Goal: Find contact information: Find contact information

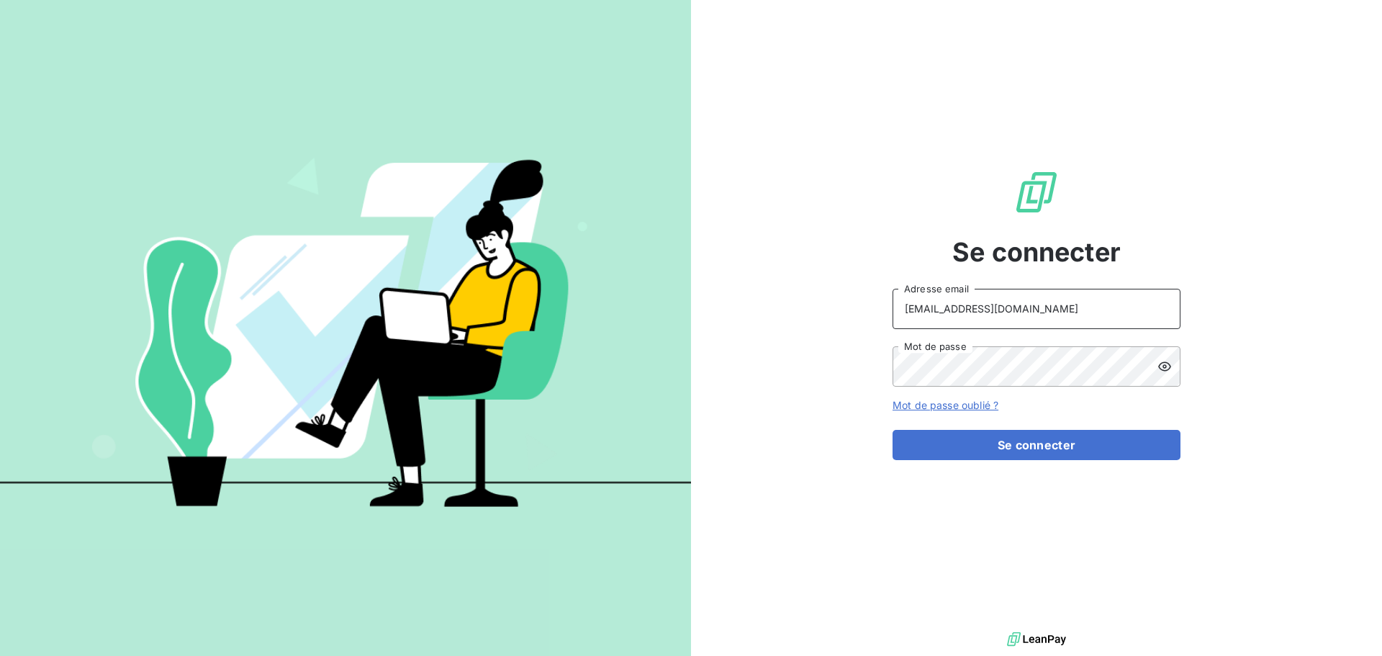
click at [1076, 315] on input "[EMAIL_ADDRESS][DOMAIN_NAME]" at bounding box center [1037, 309] width 288 height 40
type input "[EMAIL_ADDRESS][DOMAIN_NAME]"
click at [1024, 444] on button "Se connecter" at bounding box center [1037, 445] width 288 height 30
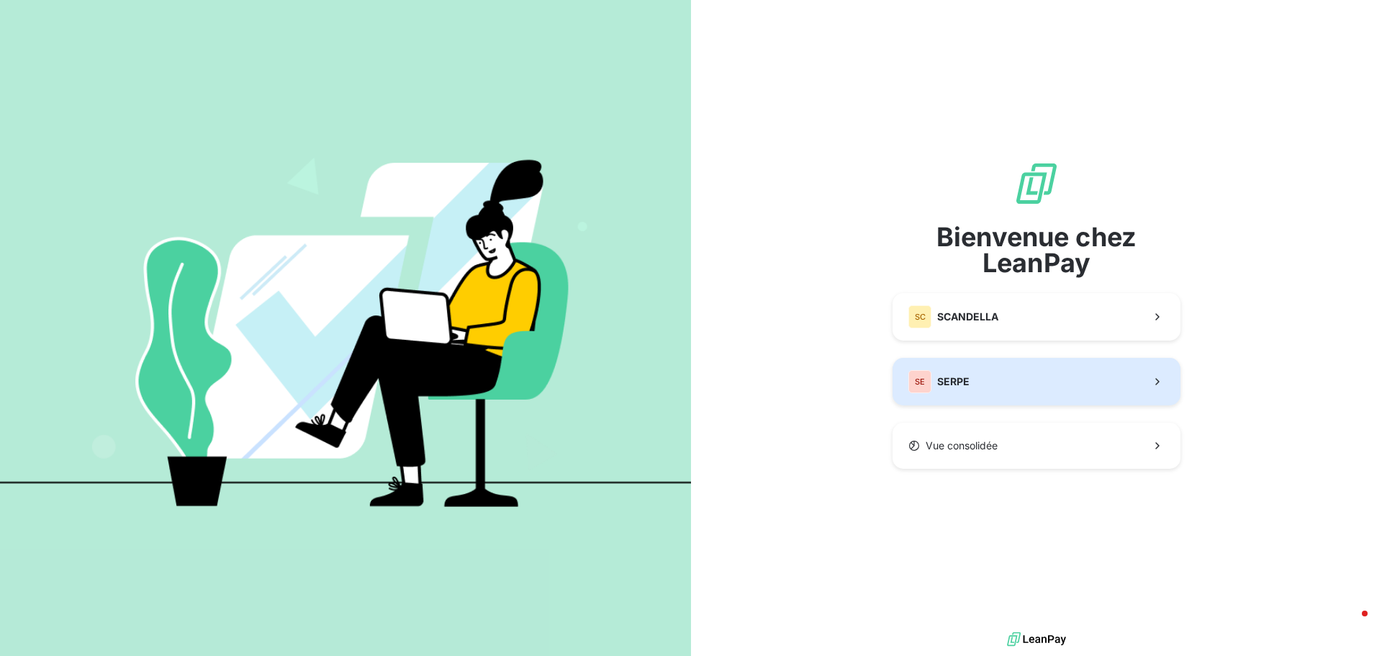
click at [981, 384] on button "SE SERPE" at bounding box center [1037, 382] width 288 height 48
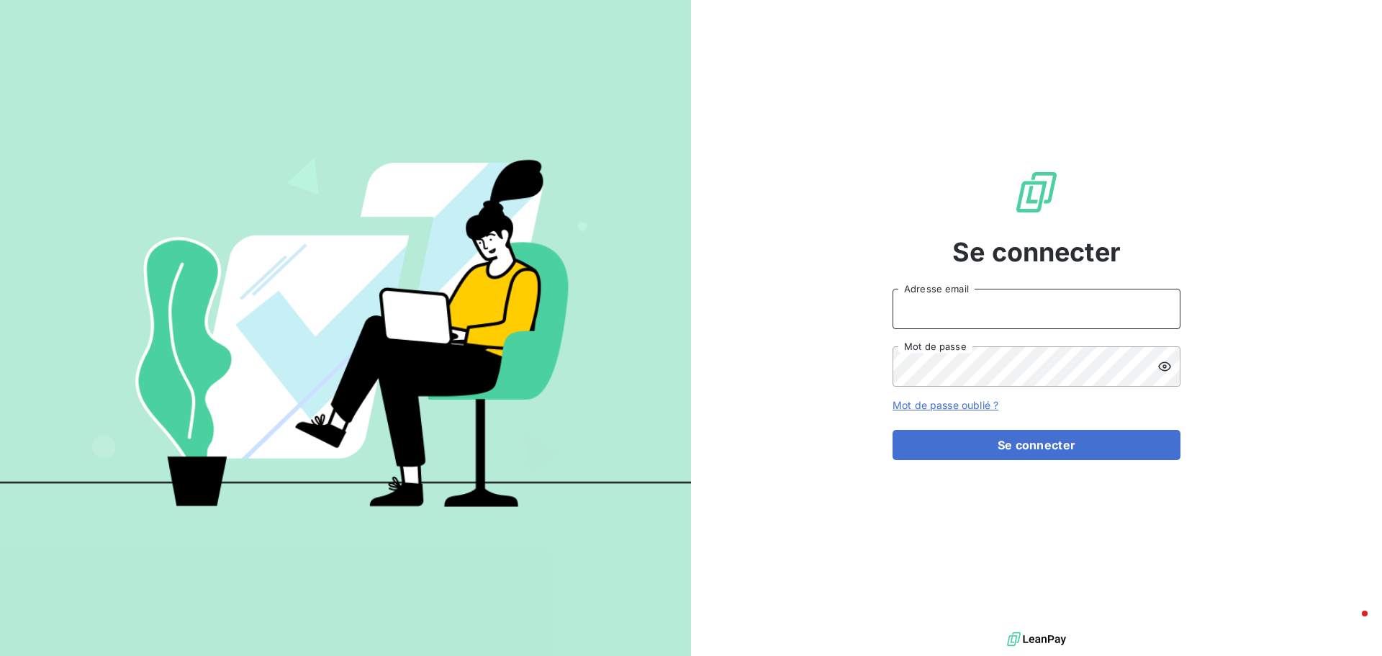
type input "[EMAIL_ADDRESS][DOMAIN_NAME]"
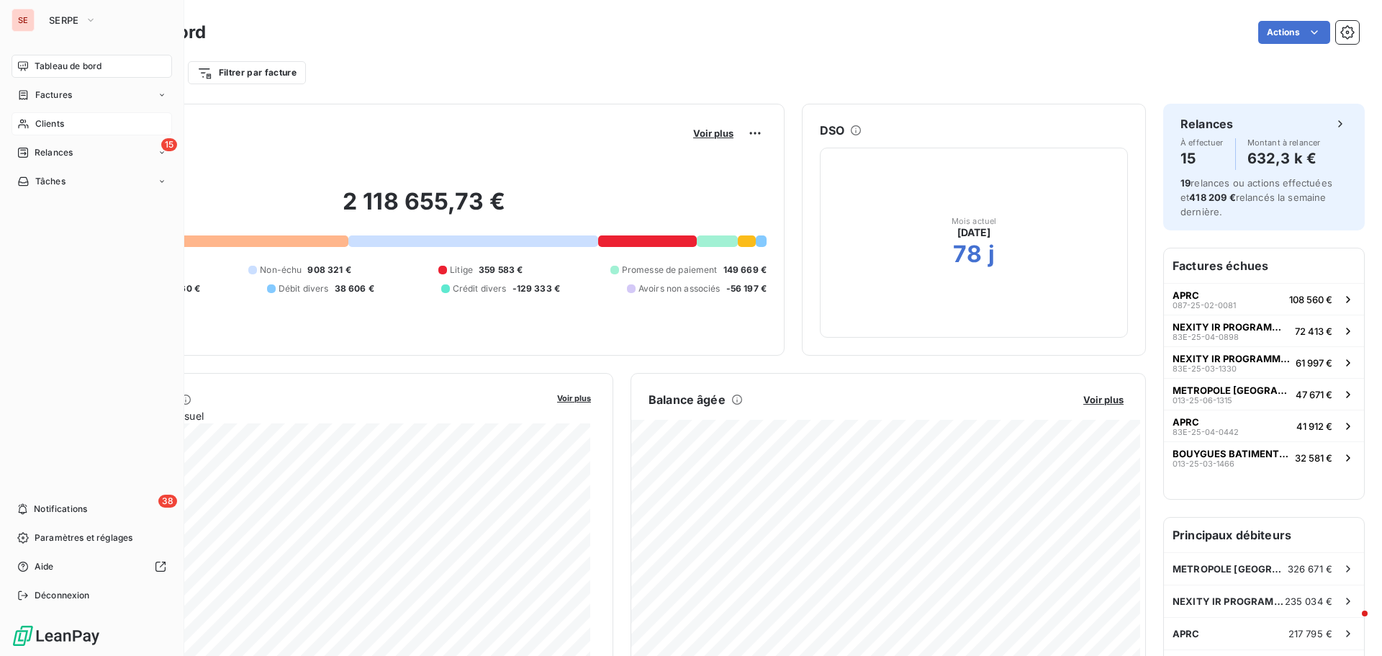
click at [71, 122] on div "Clients" at bounding box center [92, 123] width 161 height 23
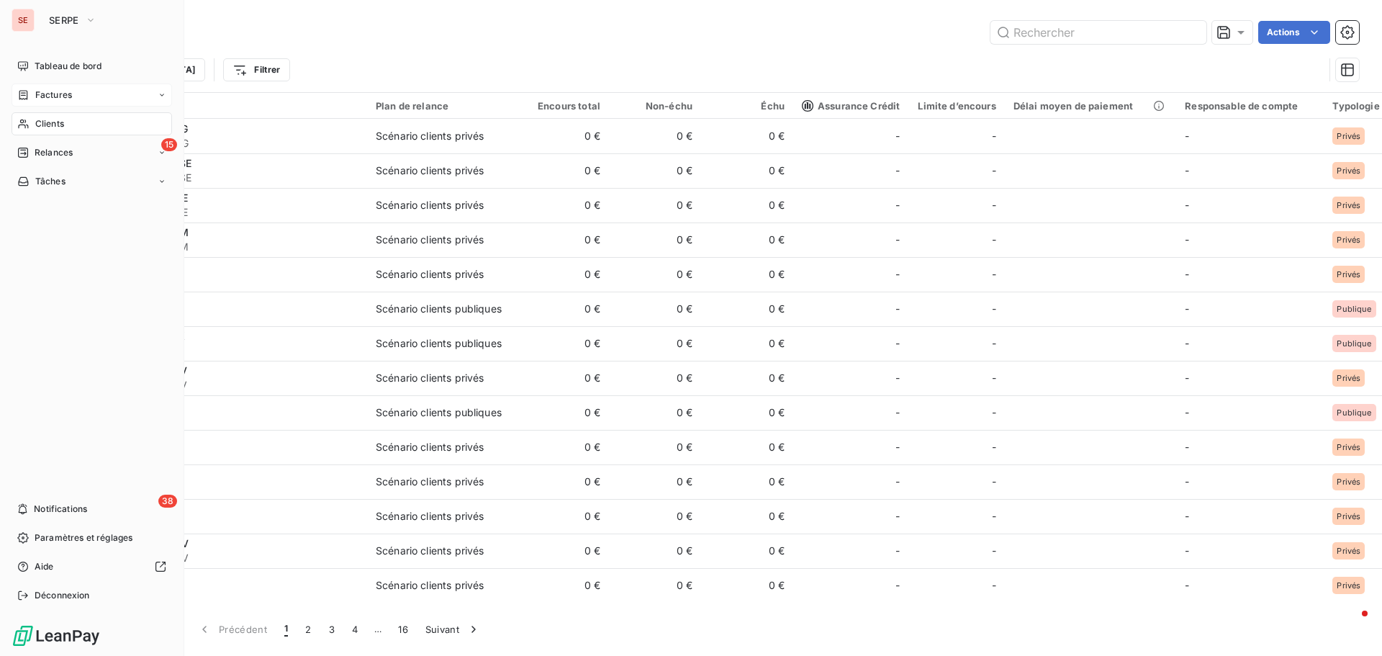
click at [61, 95] on span "Factures" at bounding box center [53, 95] width 37 height 13
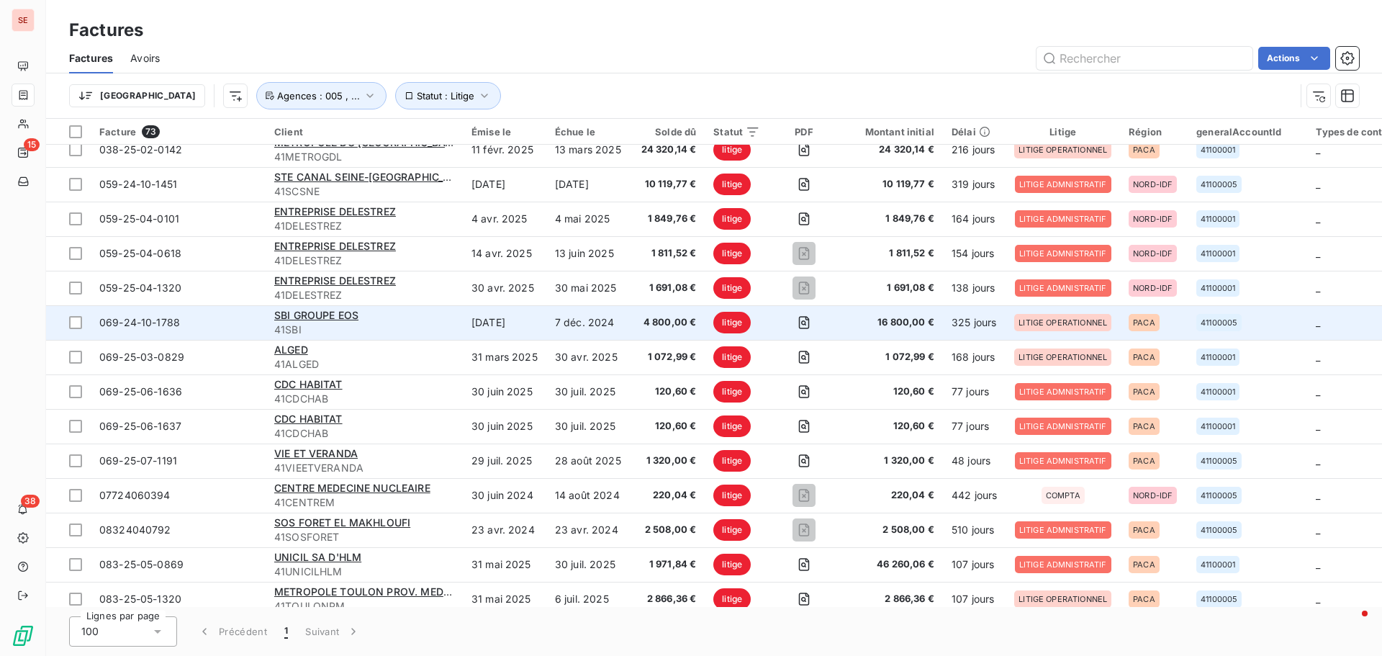
scroll to position [72, 0]
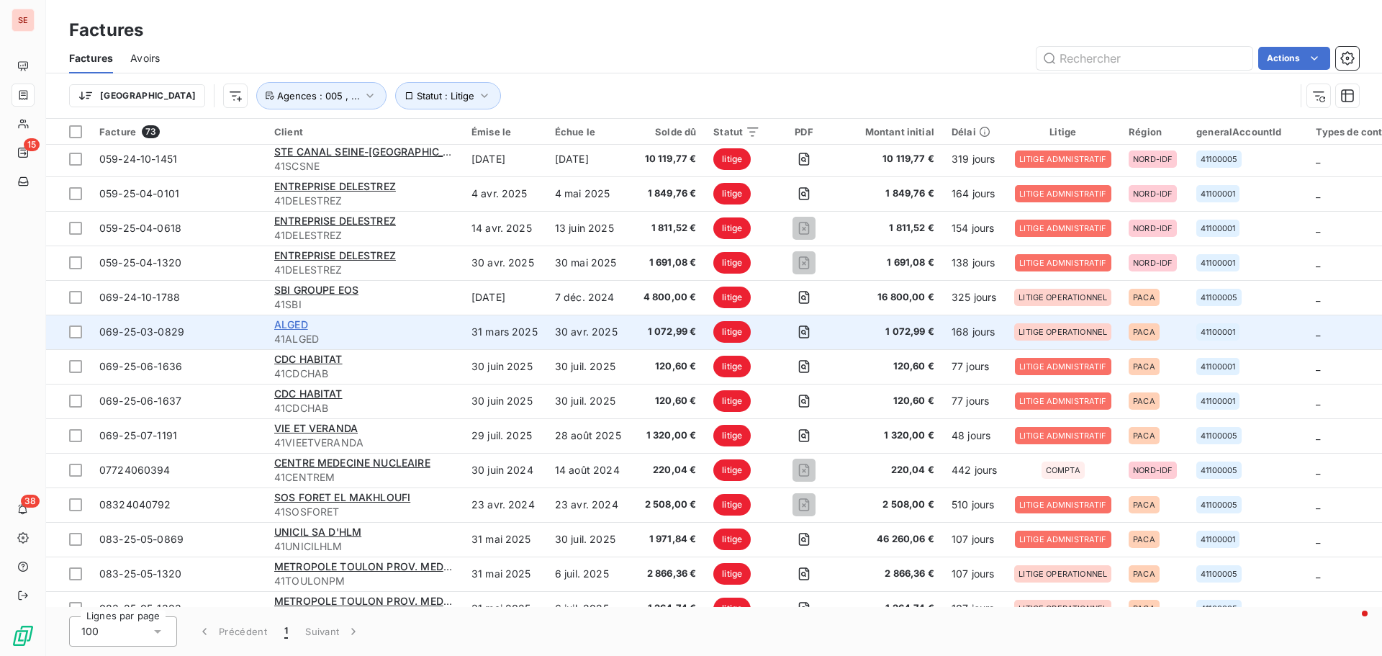
click at [291, 323] on span "ALGED" at bounding box center [291, 324] width 34 height 12
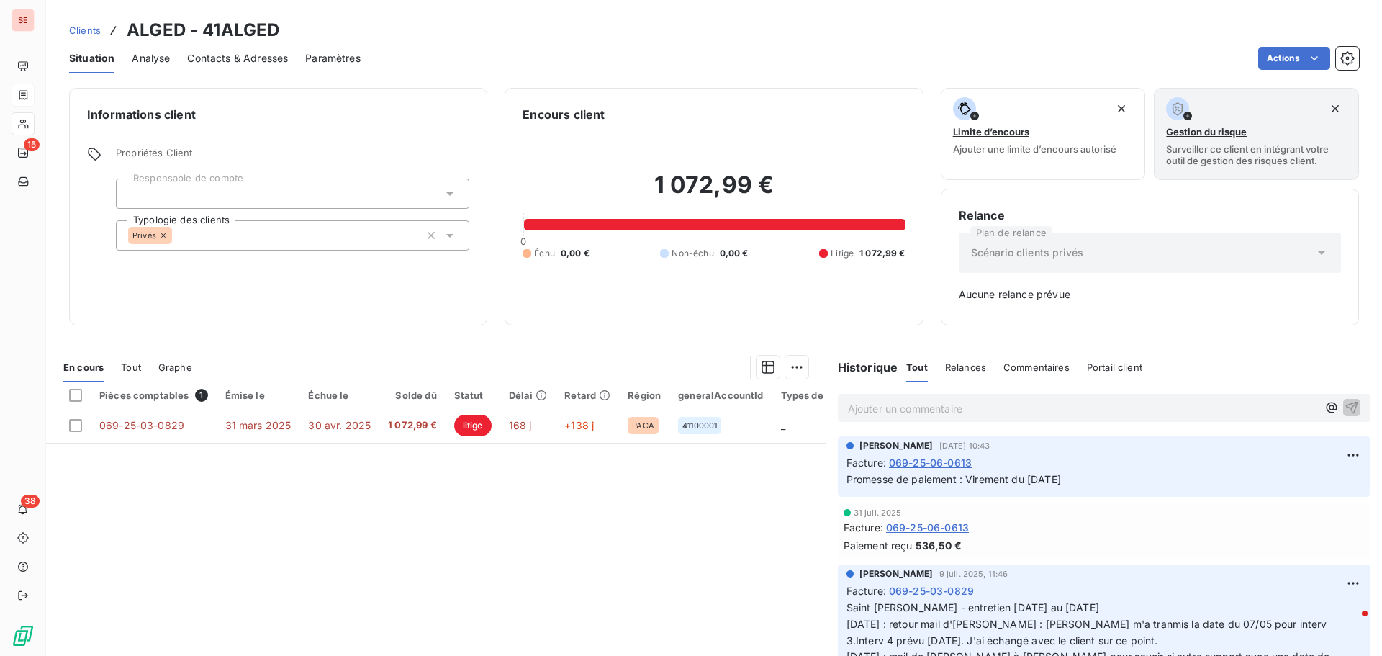
scroll to position [47, 0]
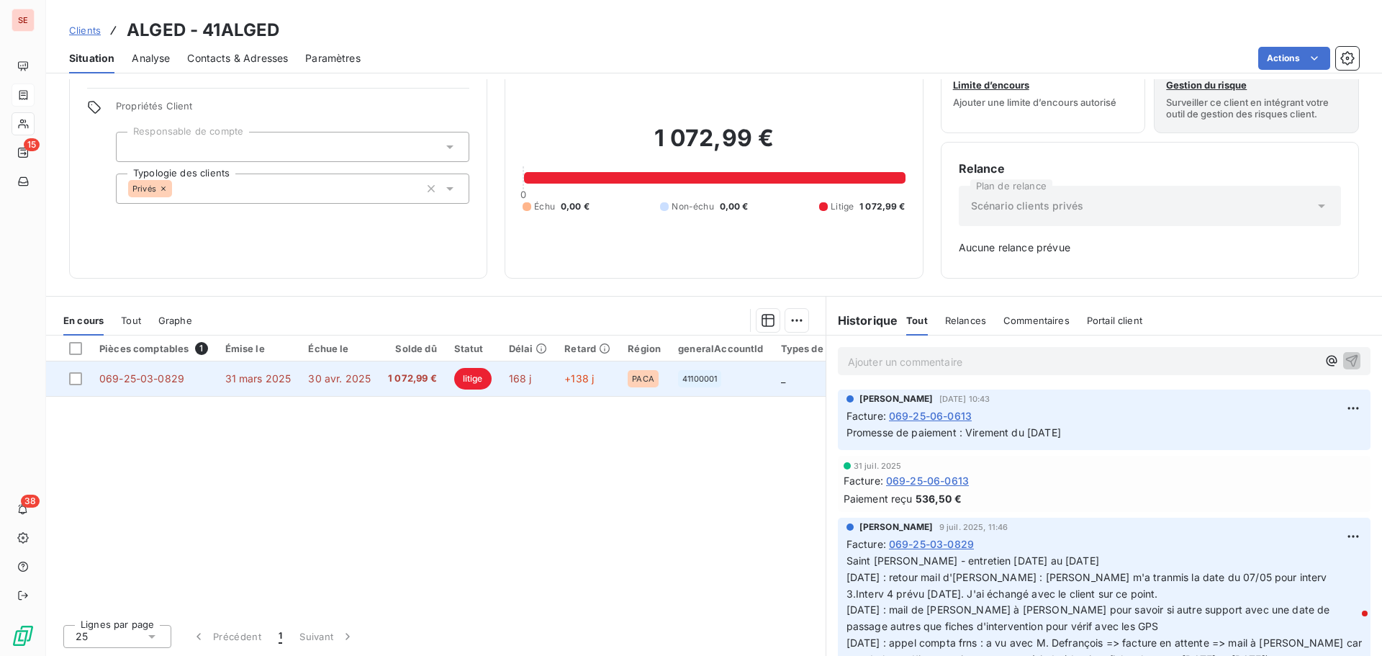
click at [144, 374] on span "069-25-03-0829" at bounding box center [141, 378] width 85 height 12
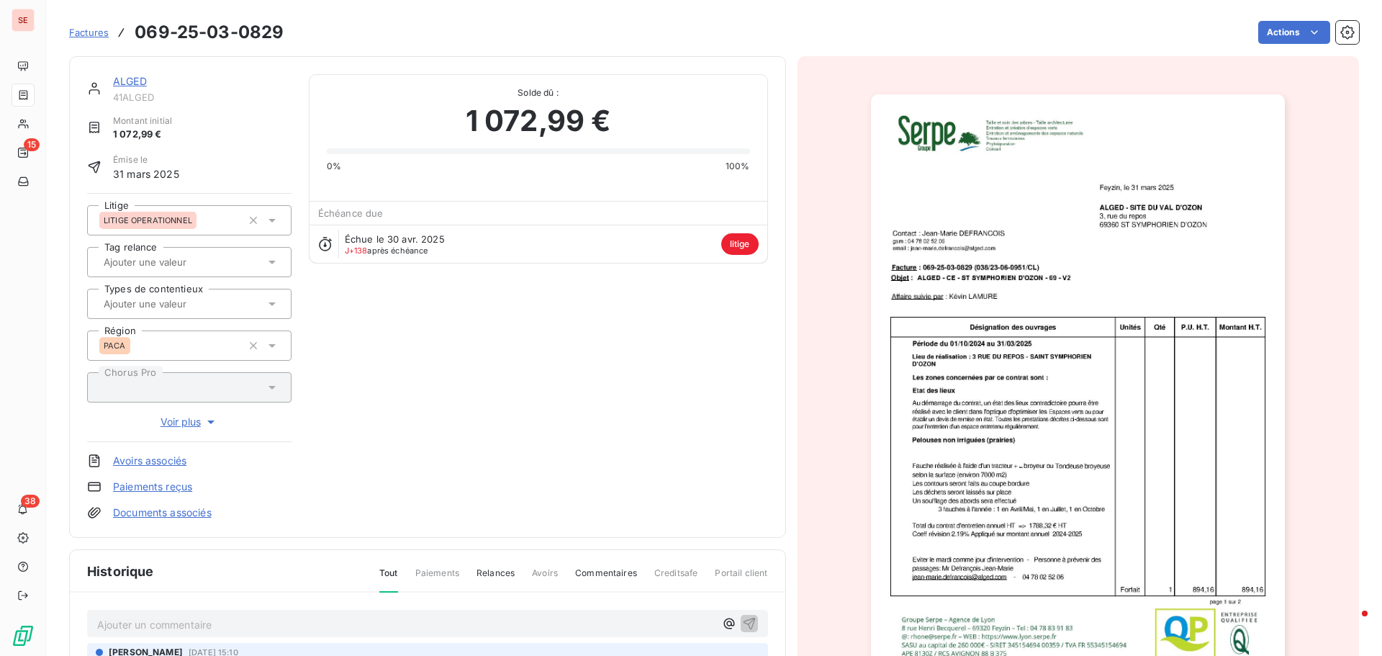
click at [173, 517] on link "Documents associés" at bounding box center [162, 512] width 99 height 14
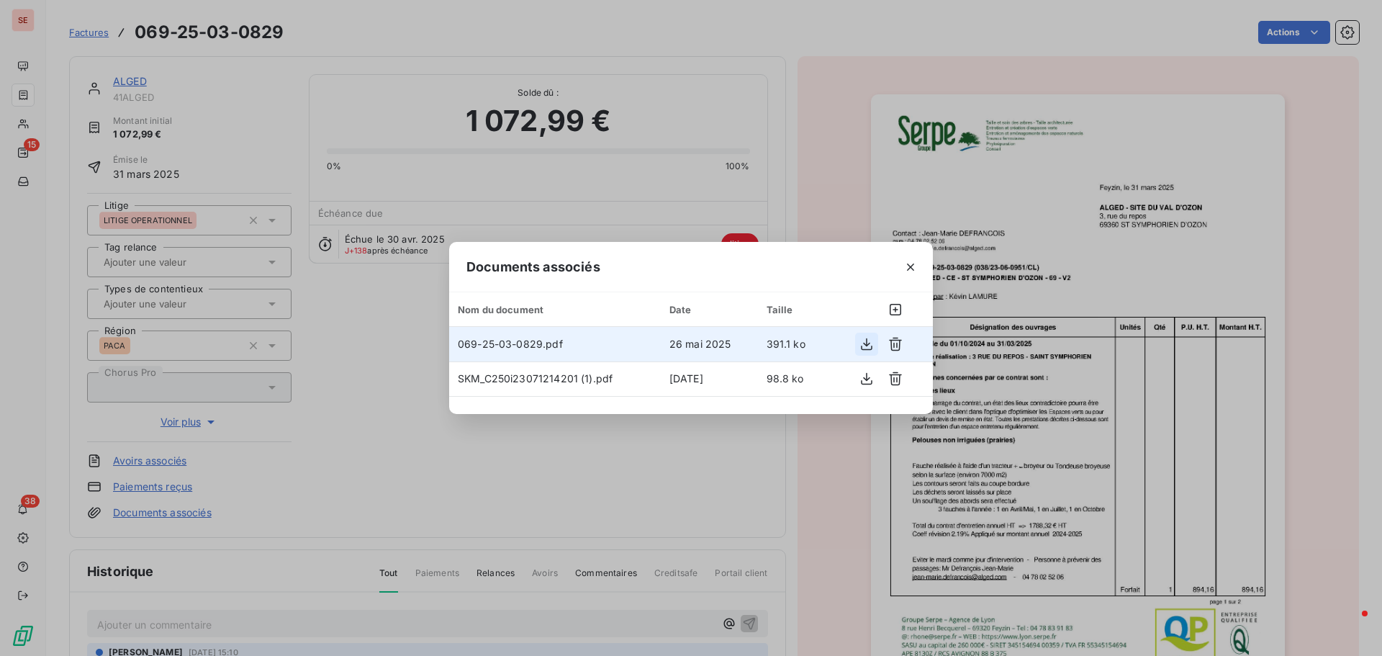
click at [869, 342] on icon "button" at bounding box center [867, 344] width 14 height 14
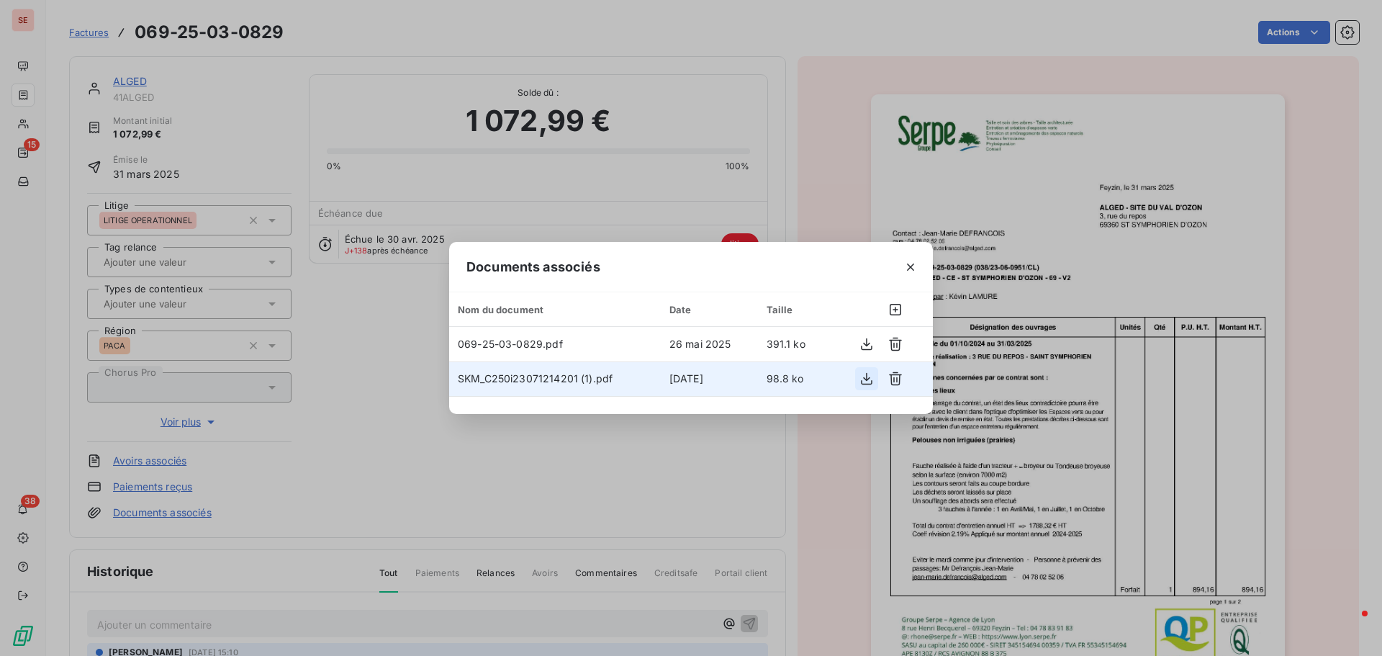
click at [870, 379] on icon "button" at bounding box center [867, 379] width 14 height 14
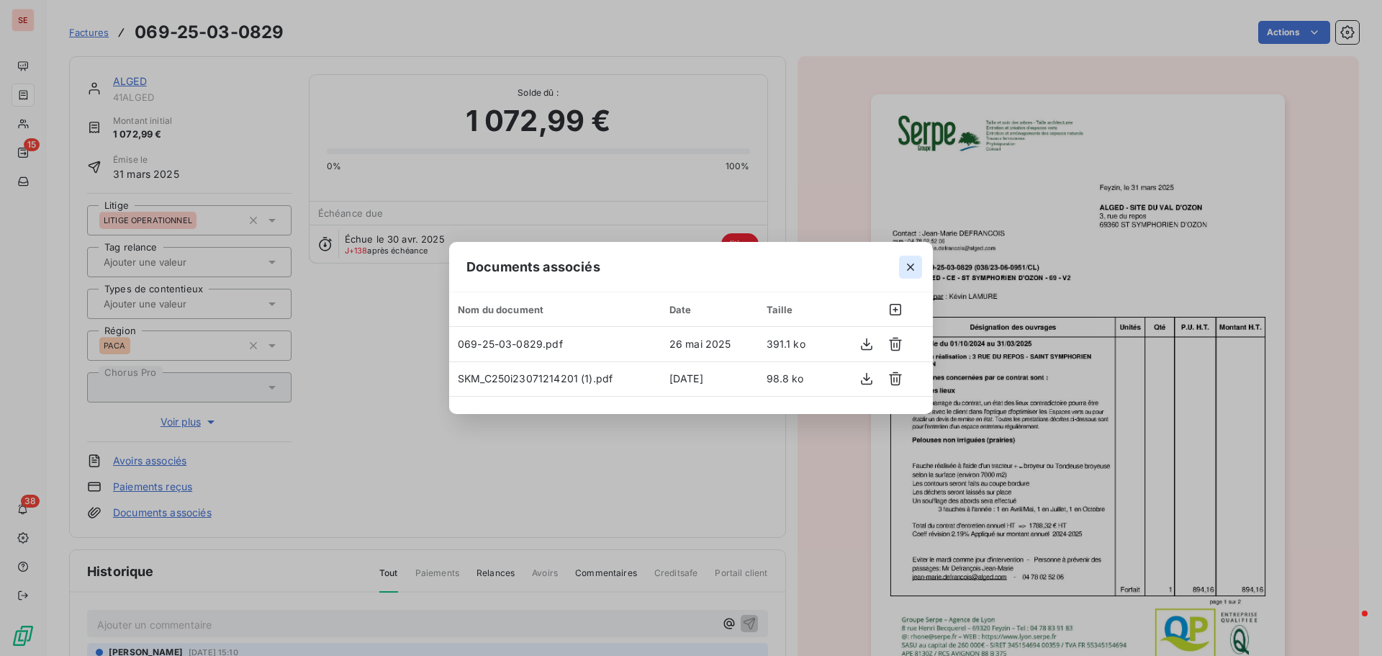
click at [909, 266] on icon "button" at bounding box center [911, 267] width 14 height 14
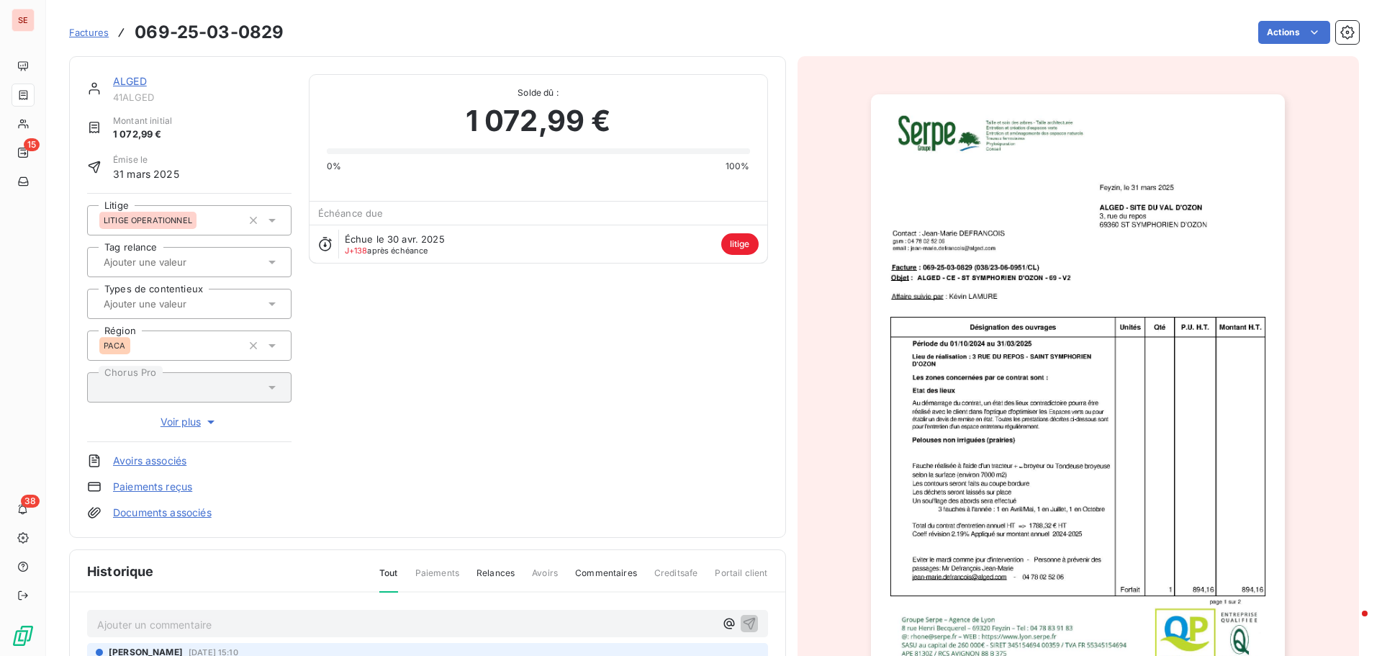
click at [136, 83] on link "ALGED" at bounding box center [130, 81] width 34 height 12
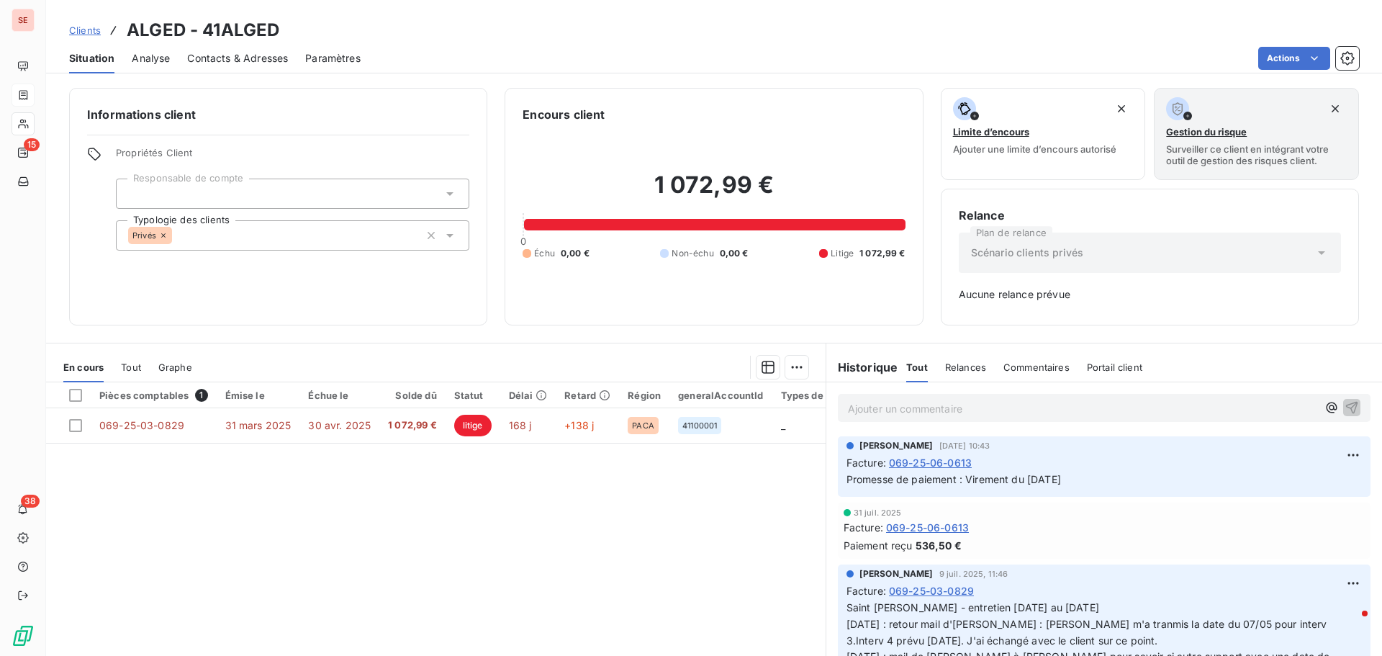
click at [207, 63] on span "Contacts & Adresses" at bounding box center [237, 58] width 101 height 14
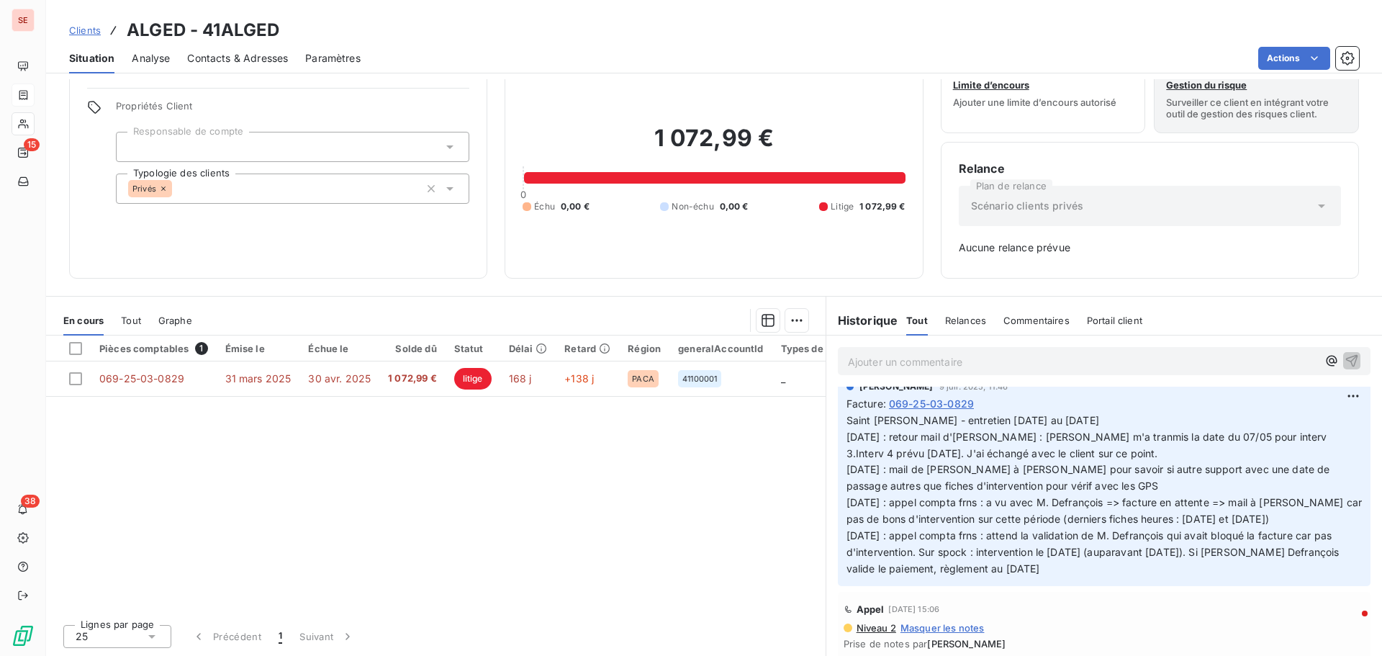
scroll to position [144, 0]
click at [202, 54] on span "Contacts & Adresses" at bounding box center [237, 58] width 101 height 14
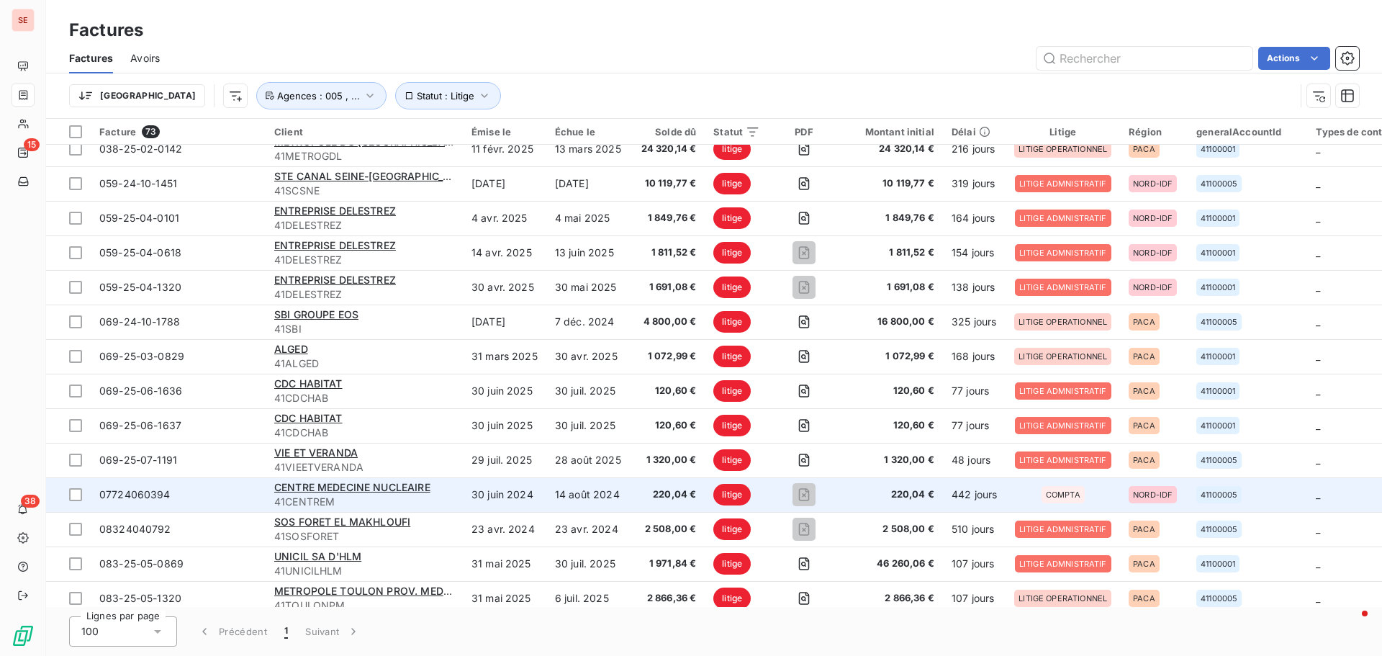
scroll to position [72, 0]
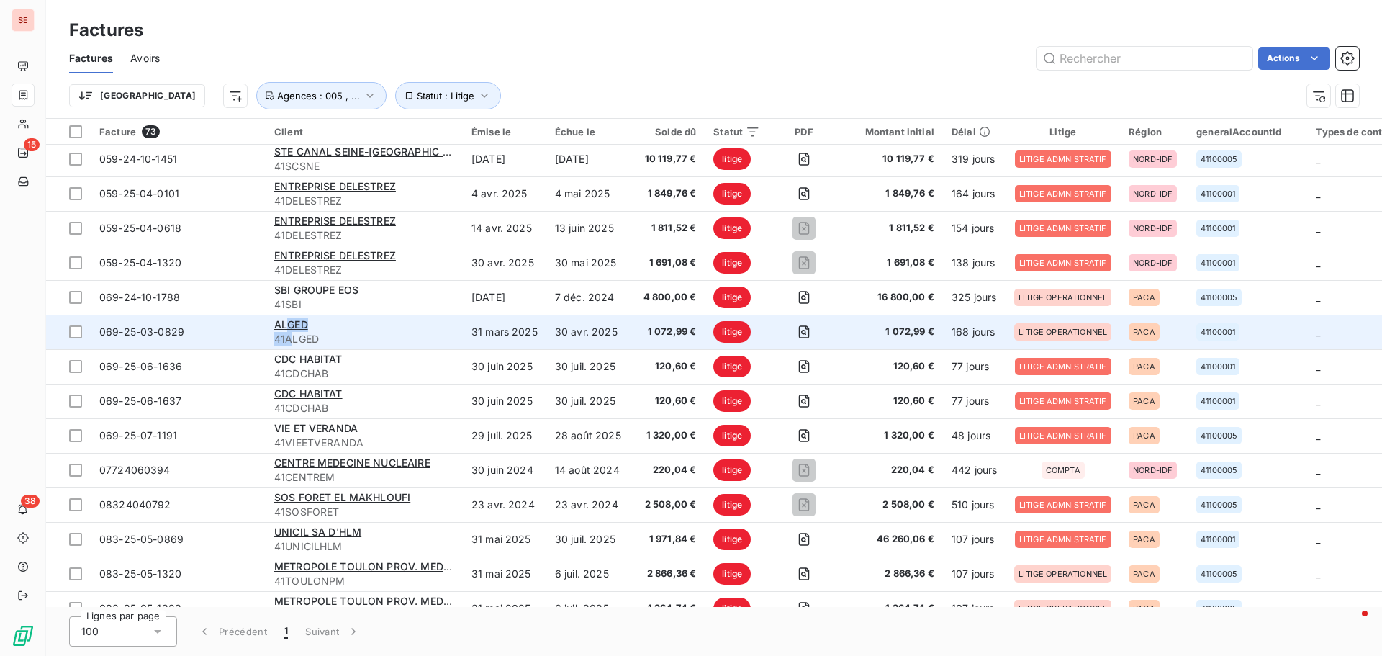
click at [291, 331] on div "ALGED 41ALGED" at bounding box center [364, 332] width 180 height 29
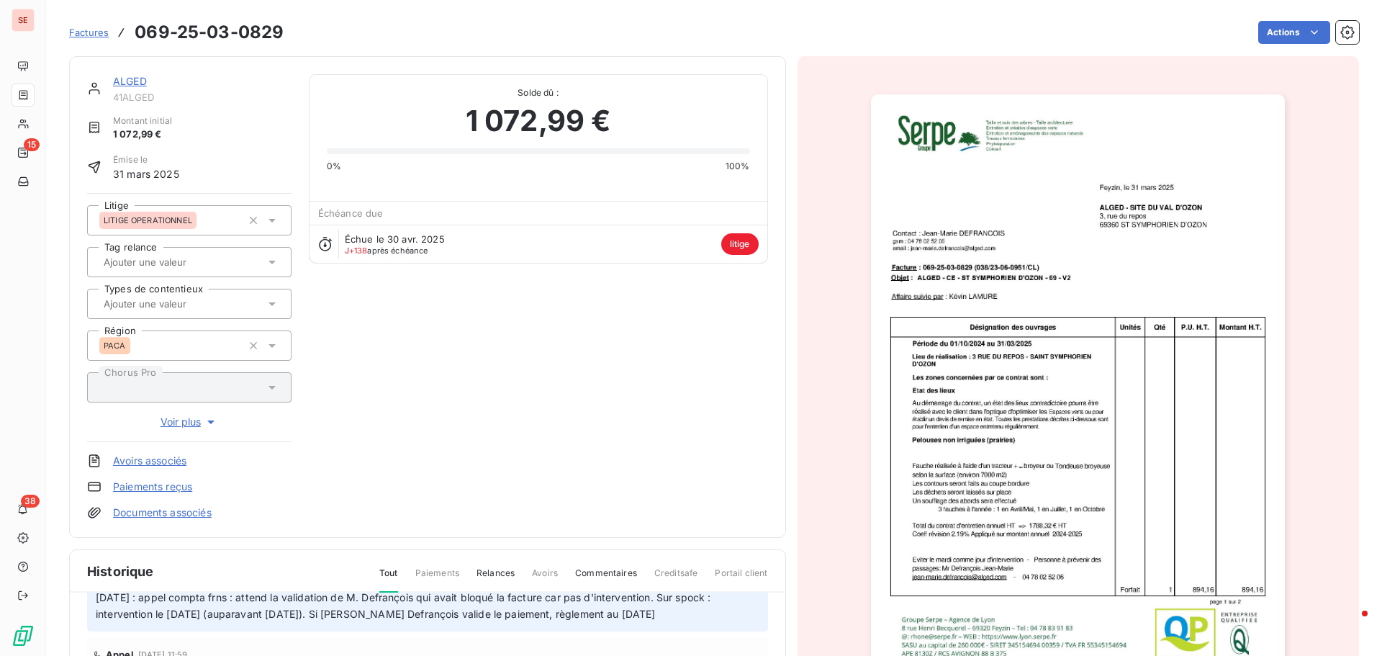
click at [140, 82] on link "ALGED" at bounding box center [130, 81] width 34 height 12
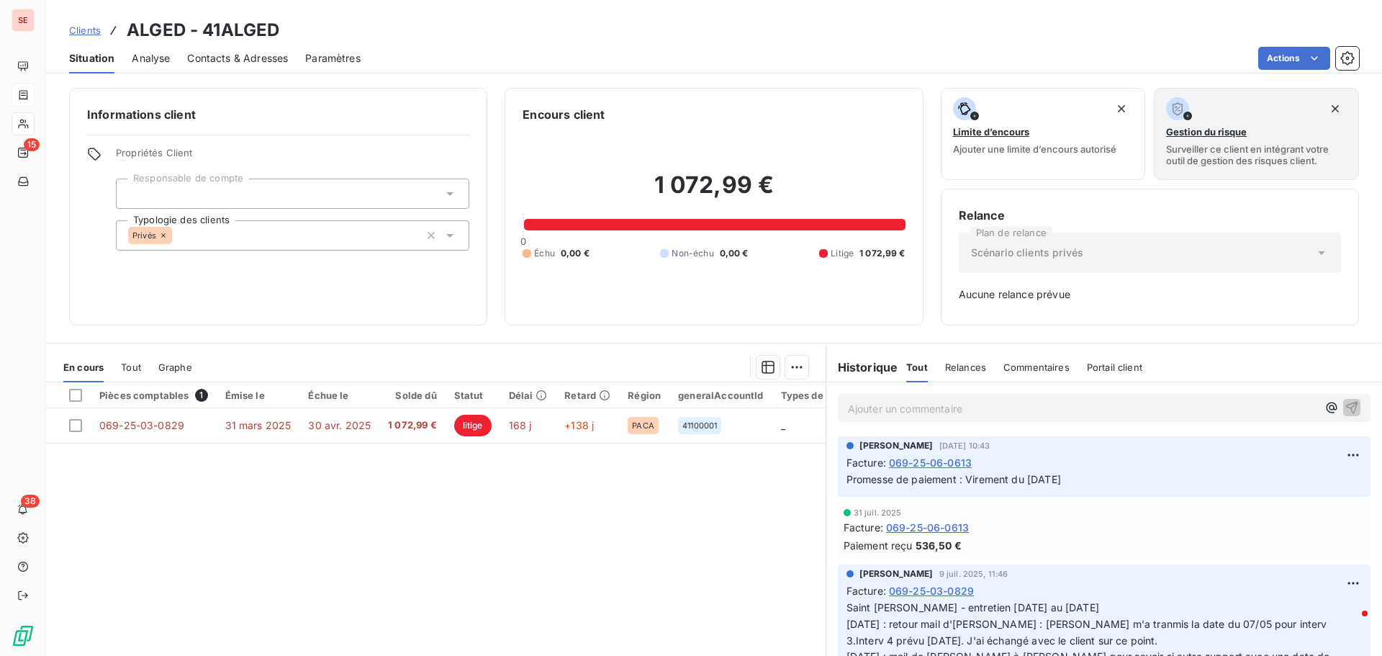
click at [213, 60] on span "Contacts & Adresses" at bounding box center [237, 58] width 101 height 14
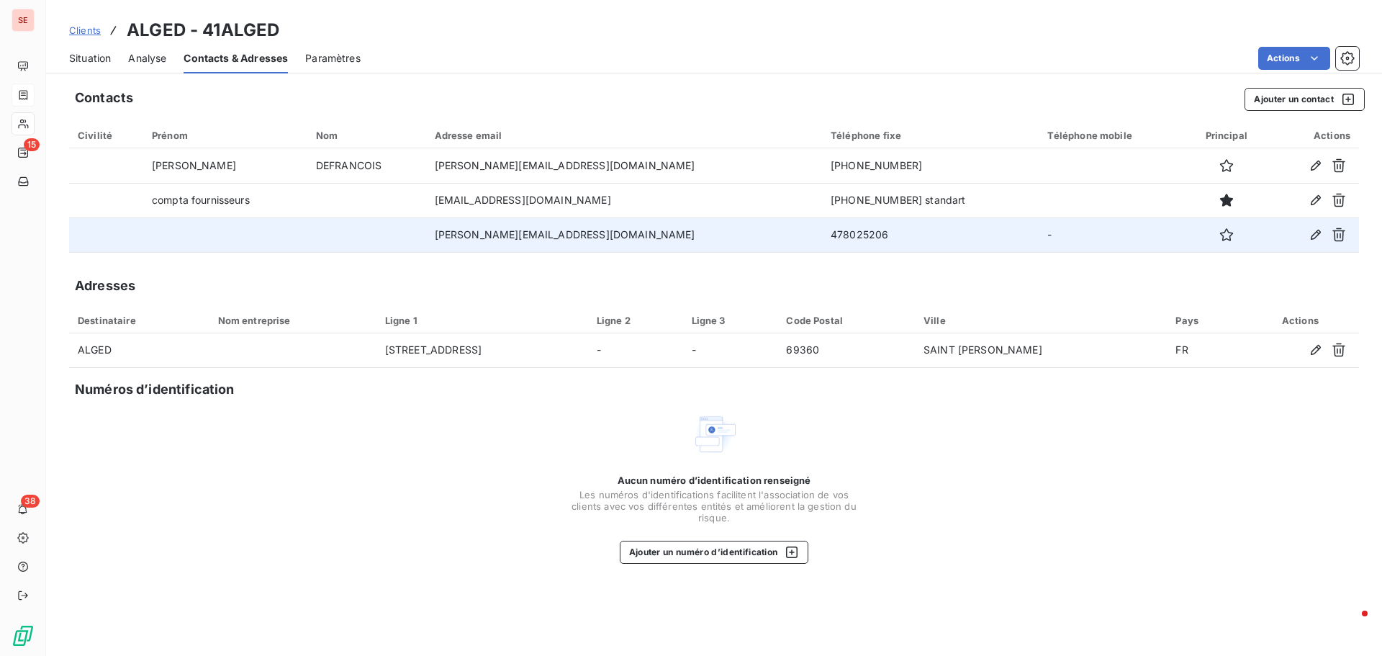
click at [624, 234] on td "[PERSON_NAME][EMAIL_ADDRESS][DOMAIN_NAME]" at bounding box center [624, 234] width 397 height 35
click at [626, 234] on td "[PERSON_NAME][EMAIL_ADDRESS][DOMAIN_NAME]" at bounding box center [624, 234] width 397 height 35
copy td "[PERSON_NAME][EMAIL_ADDRESS][DOMAIN_NAME]"
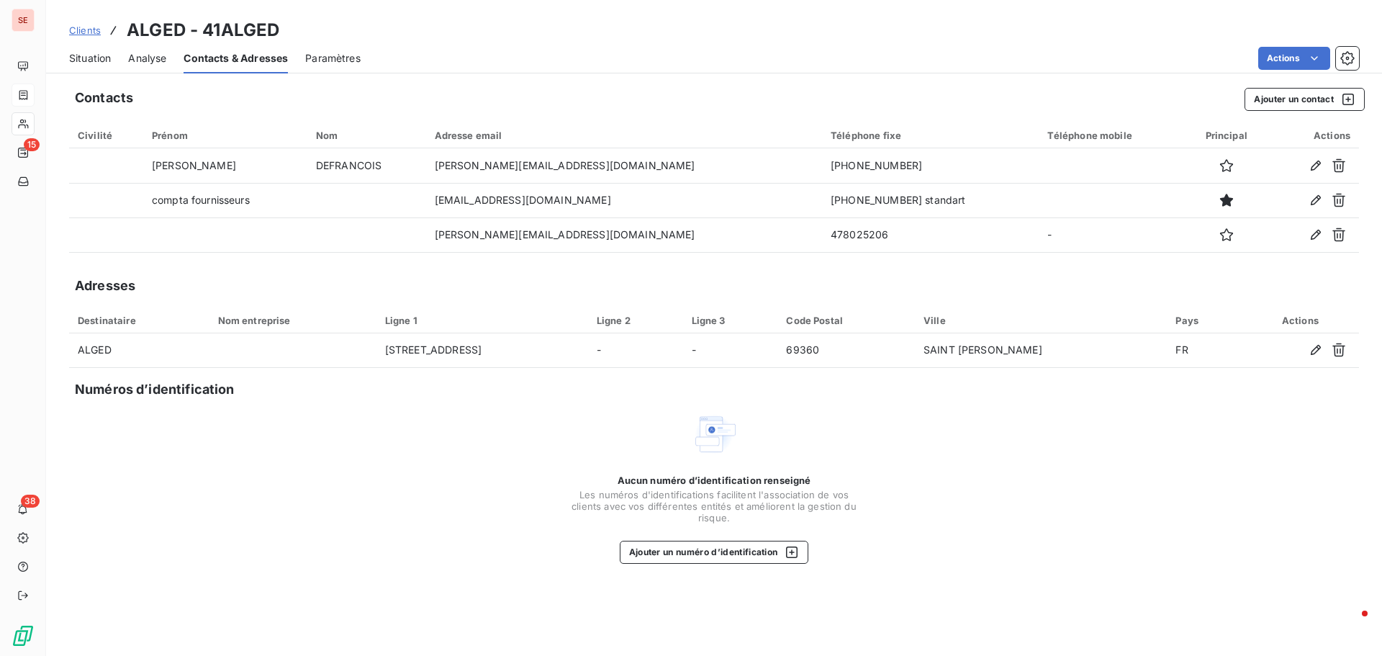
click at [924, 458] on div "Aucun numéro d’identification renseigné Les numéros d'identifications faciliten…" at bounding box center [714, 487] width 1290 height 153
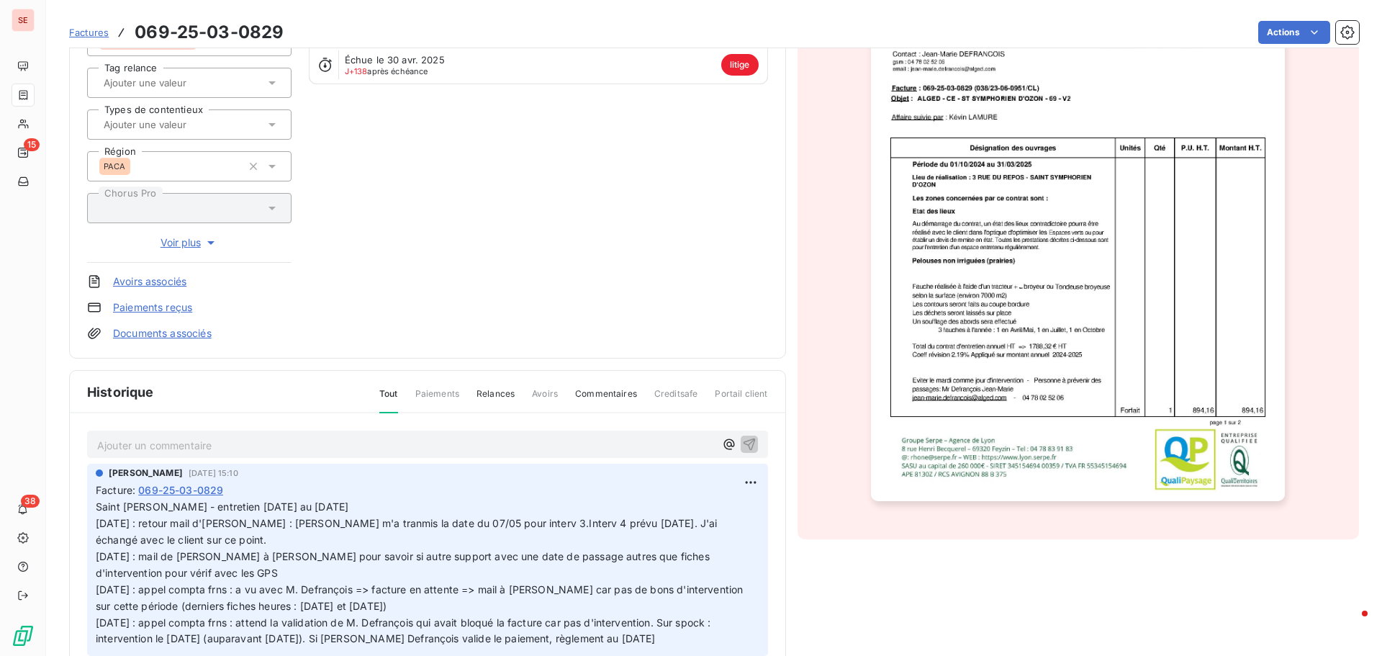
scroll to position [217, 0]
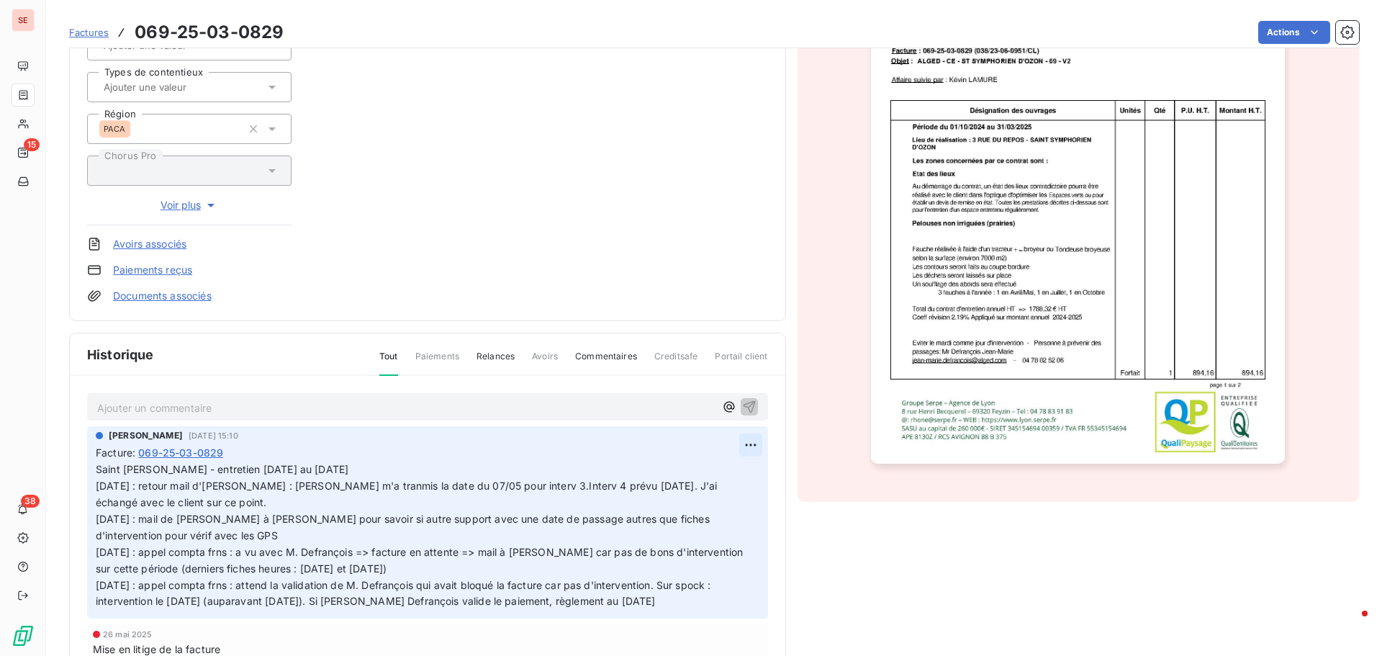
click at [738, 439] on html "SE 15 38 Factures 069-25-03-0829 Actions ALGED 41ALGED Montant initial 1 072,99…" at bounding box center [691, 328] width 1382 height 656
click at [715, 480] on div "Editer" at bounding box center [700, 476] width 81 height 23
click at [382, 466] on p "Saint [PERSON_NAME] - entretien [DATE] au [DATE] [DATE] : retour mail d'[PERSON…" at bounding box center [419, 536] width 647 height 148
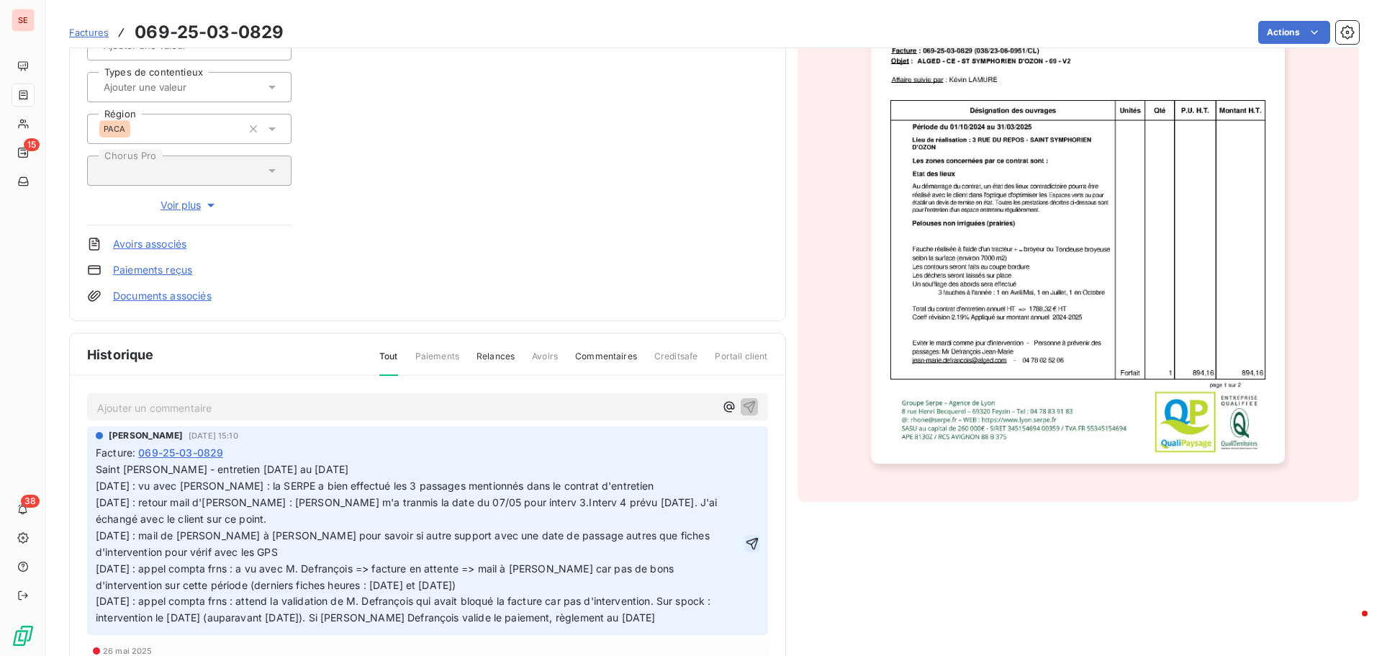
click at [745, 541] on icon "button" at bounding box center [752, 543] width 14 height 14
click at [739, 446] on html "SE 15 38 Factures 069-25-03-0829 Actions ALGED 41ALGED Montant initial 1 072,99…" at bounding box center [691, 328] width 1382 height 656
click at [721, 474] on div "Editer" at bounding box center [700, 476] width 81 height 23
click at [405, 461] on div "Saint [PERSON_NAME] - entretien [DATE] au [DATE] [DATE] : vu avec [PERSON_NAME]…" at bounding box center [419, 543] width 647 height 166
click at [746, 549] on icon "button" at bounding box center [752, 543] width 12 height 12
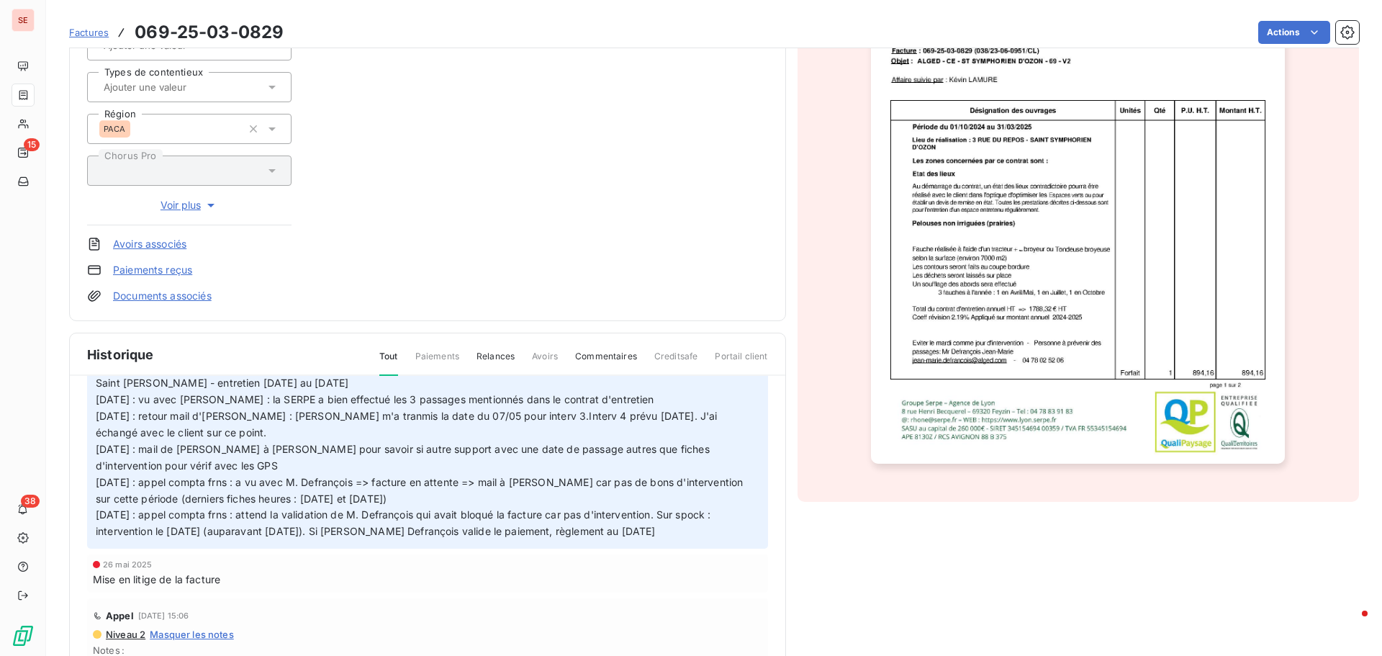
scroll to position [72, 0]
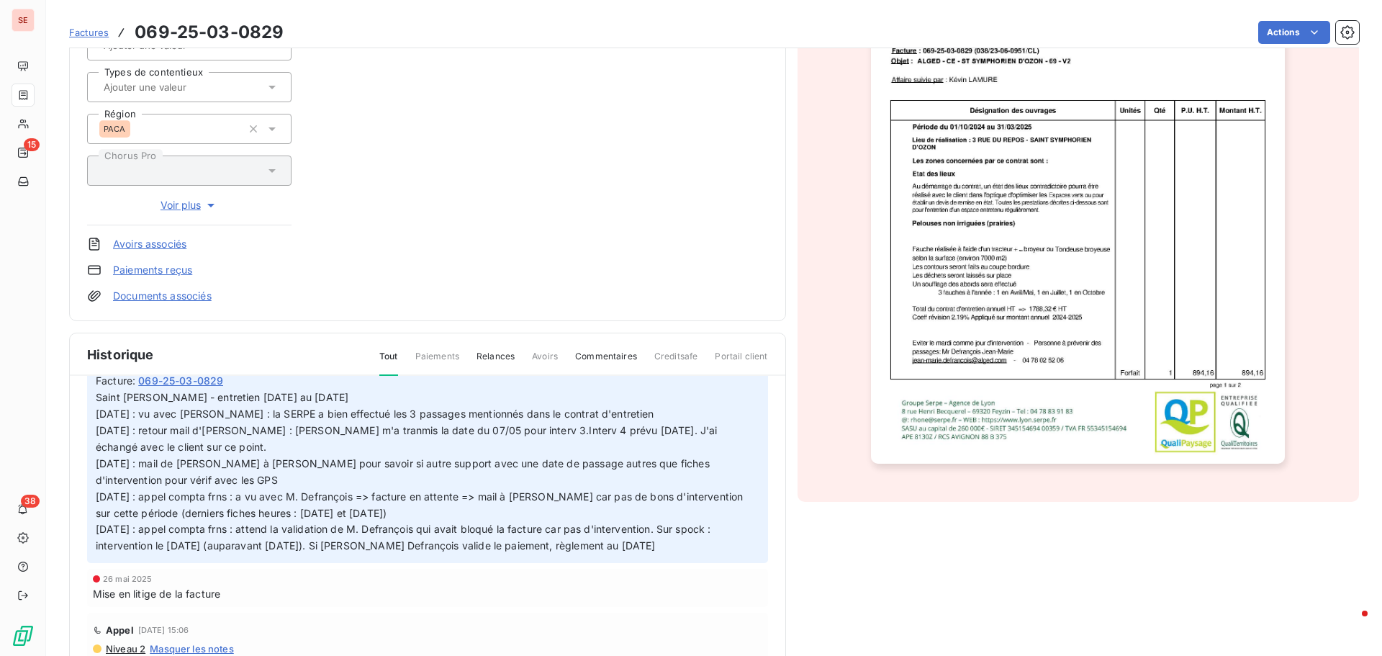
click at [266, 554] on p "Saint [PERSON_NAME] - entretien [DATE] au [DATE] [DATE] : vu avec [PERSON_NAME]…" at bounding box center [428, 472] width 664 height 165
click at [156, 554] on p "Saint [PERSON_NAME] - entretien [DATE] au [DATE] [DATE] : vu avec [PERSON_NAME]…" at bounding box center [428, 472] width 664 height 165
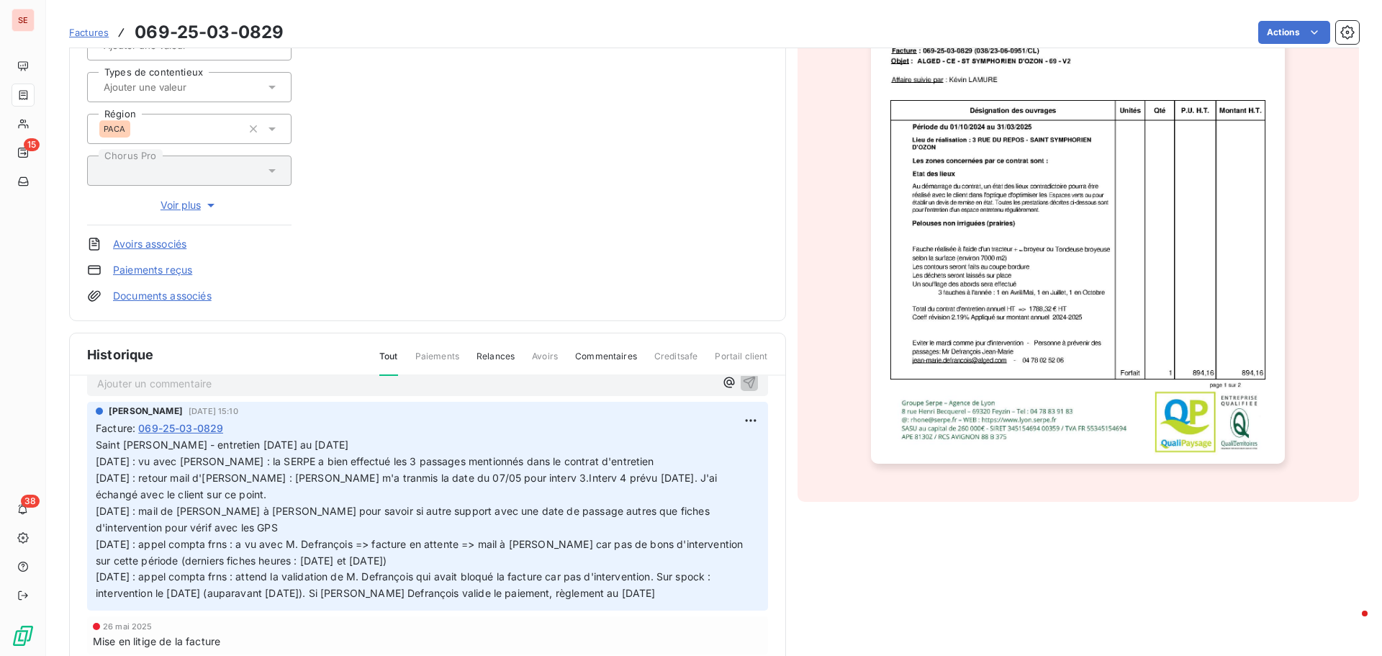
scroll to position [0, 0]
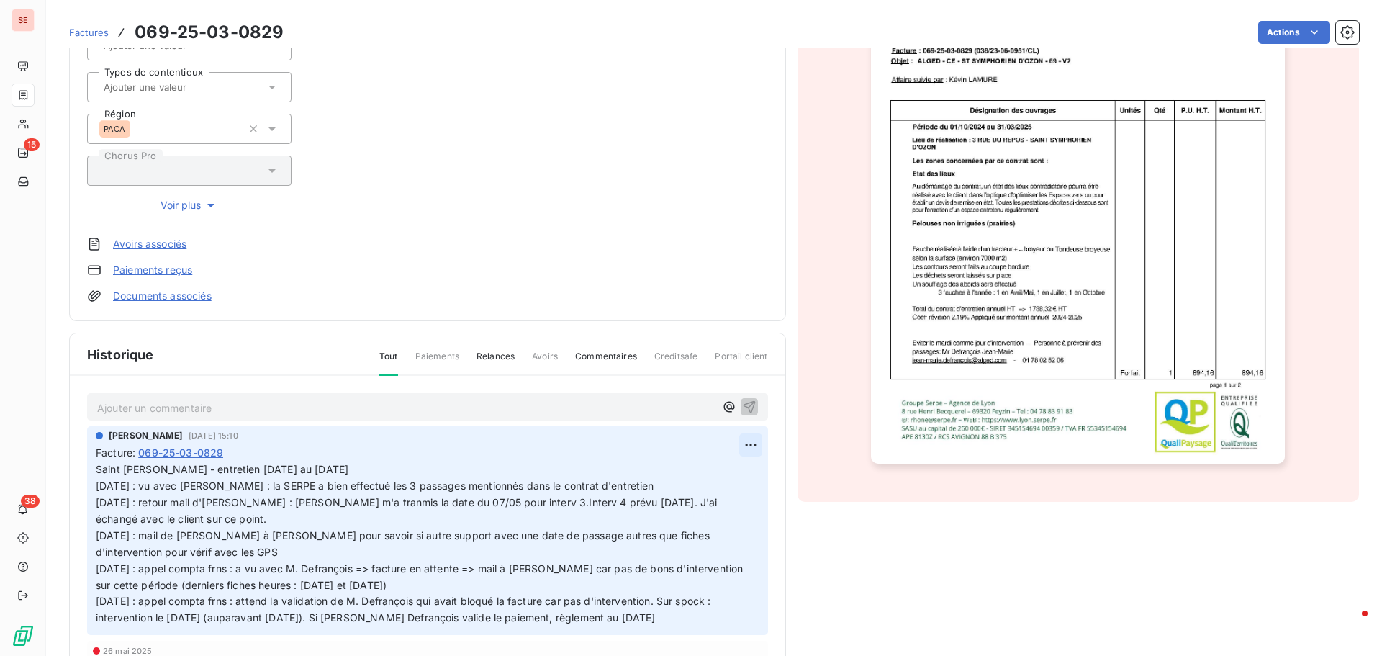
click at [735, 446] on html "SE 15 38 Factures 069-25-03-0829 Actions ALGED 41ALGED Montant initial 1 072,99…" at bounding box center [691, 328] width 1382 height 656
drag, startPoint x: 683, startPoint y: 477, endPoint x: 572, endPoint y: 481, distance: 110.9
click at [683, 477] on div "Editer" at bounding box center [700, 476] width 81 height 23
click at [463, 467] on p "Saint [PERSON_NAME] - entretien [DATE] au [DATE] [DATE] : vu avec [PERSON_NAME]…" at bounding box center [419, 544] width 647 height 165
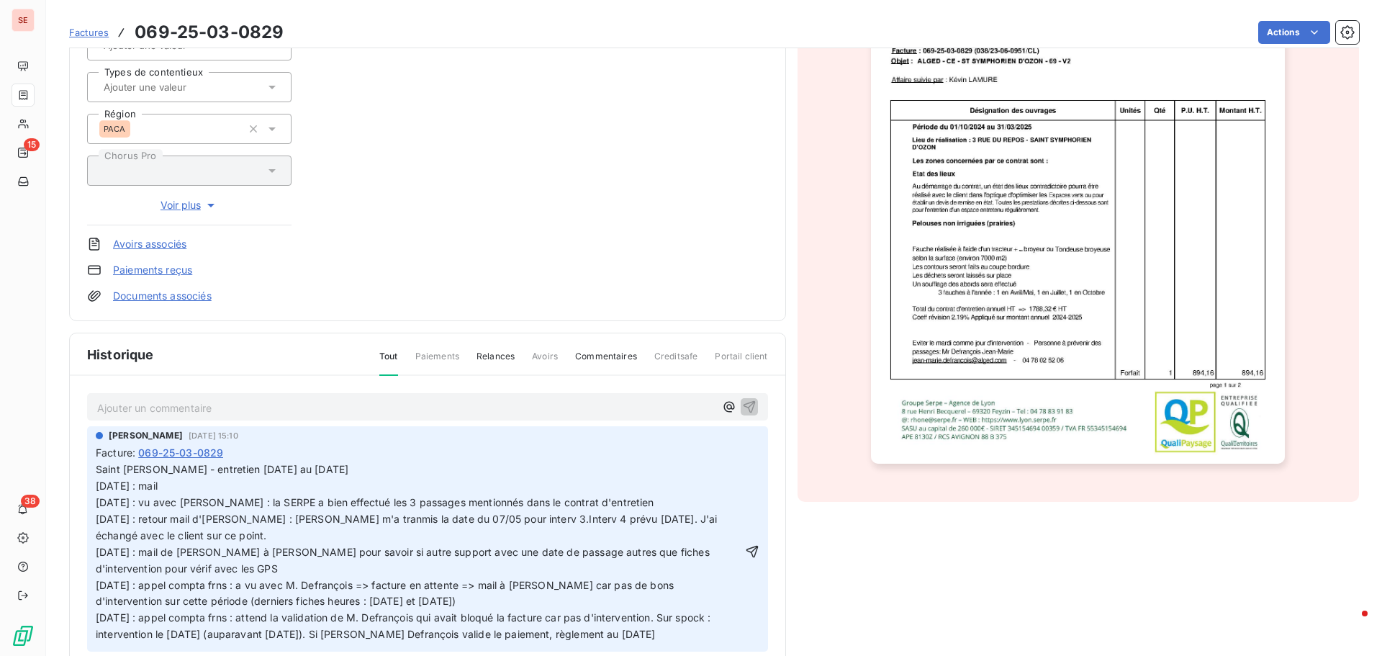
click at [246, 485] on p "Saint [PERSON_NAME] - entretien [DATE] au [DATE] [DATE] : mail [DATE] : vu avec…" at bounding box center [419, 552] width 647 height 181
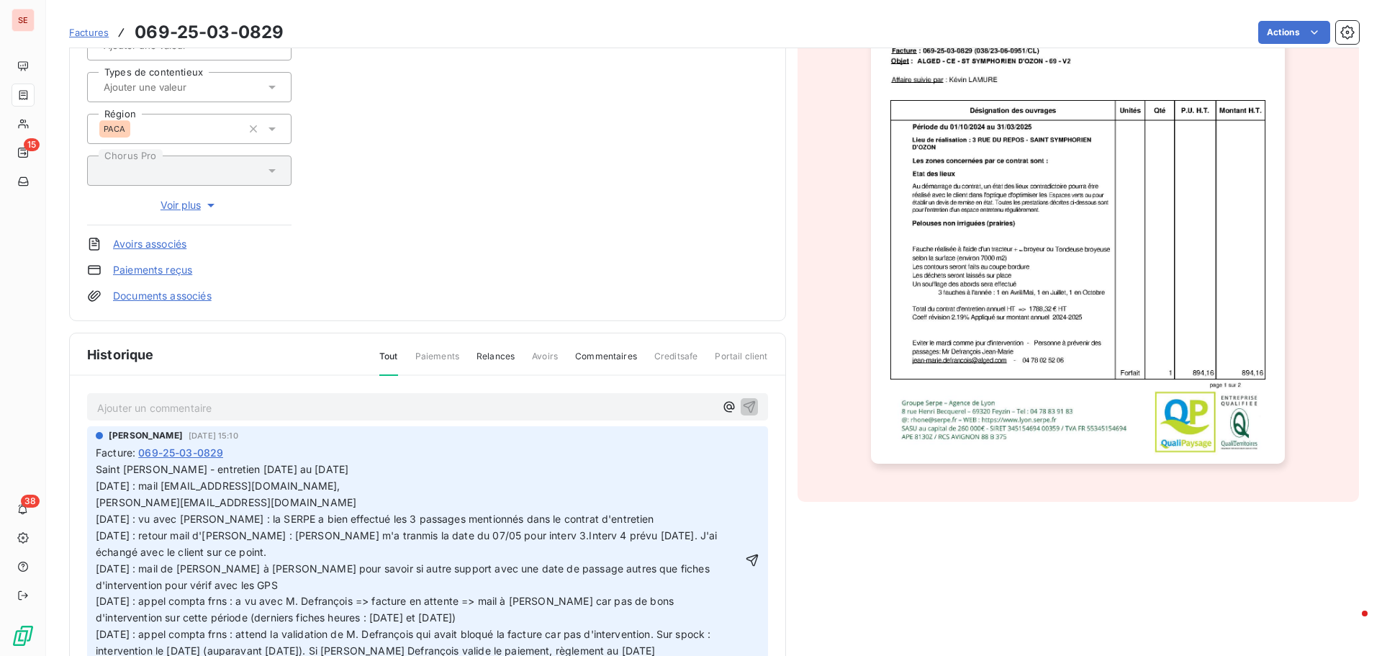
click at [170, 481] on span "Saint [PERSON_NAME] - entretien [DATE] au [DATE] [DATE] : mail [EMAIL_ADDRESS][…" at bounding box center [222, 477] width 253 height 29
click at [96, 505] on span "[PERSON_NAME][EMAIL_ADDRESS][DOMAIN_NAME] [DATE] : vu avec [PERSON_NAME] : la S…" at bounding box center [408, 576] width 625 height 161
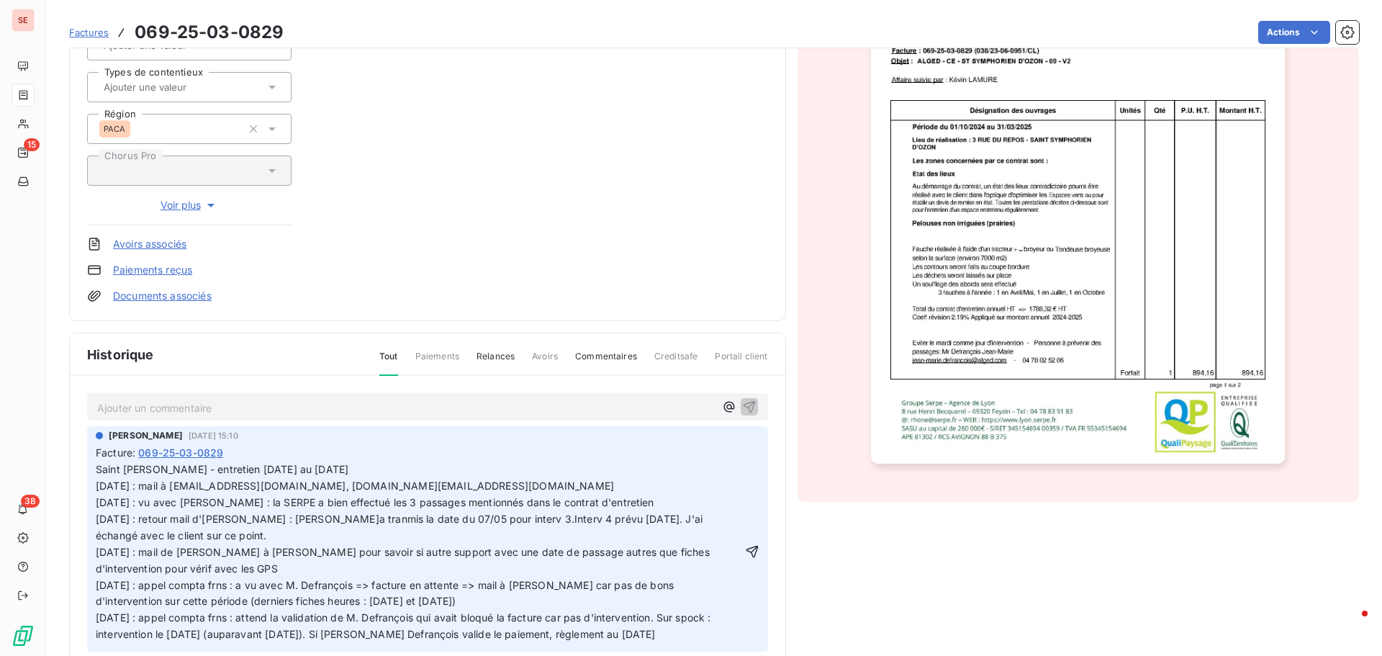
click at [170, 482] on span "Saint [PERSON_NAME] - entretien [DATE] au [DATE] [DATE] : mail à [EMAIL_ADDRESS…" at bounding box center [405, 551] width 619 height 177
click at [644, 484] on p "Saint [PERSON_NAME] - entretien [DATE] au [DATE] [DATE] : mail retard paiement …" at bounding box center [419, 552] width 647 height 181
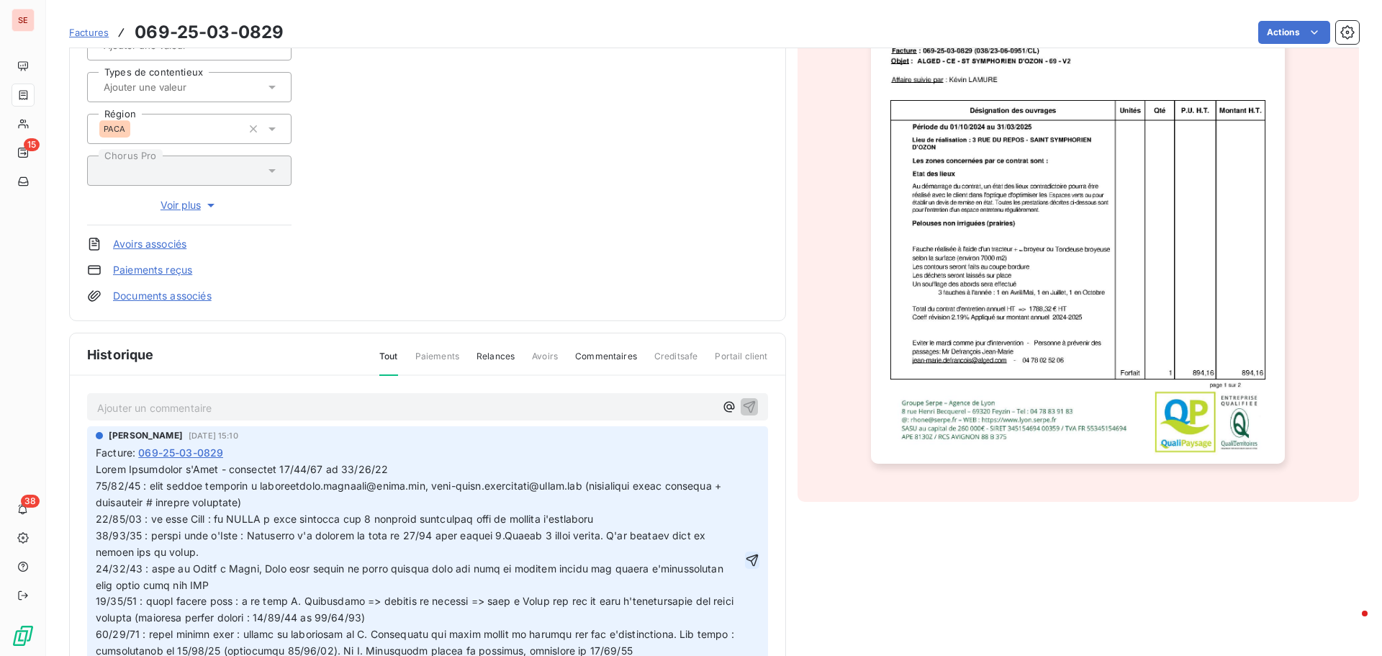
click at [745, 565] on icon "button" at bounding box center [752, 560] width 14 height 14
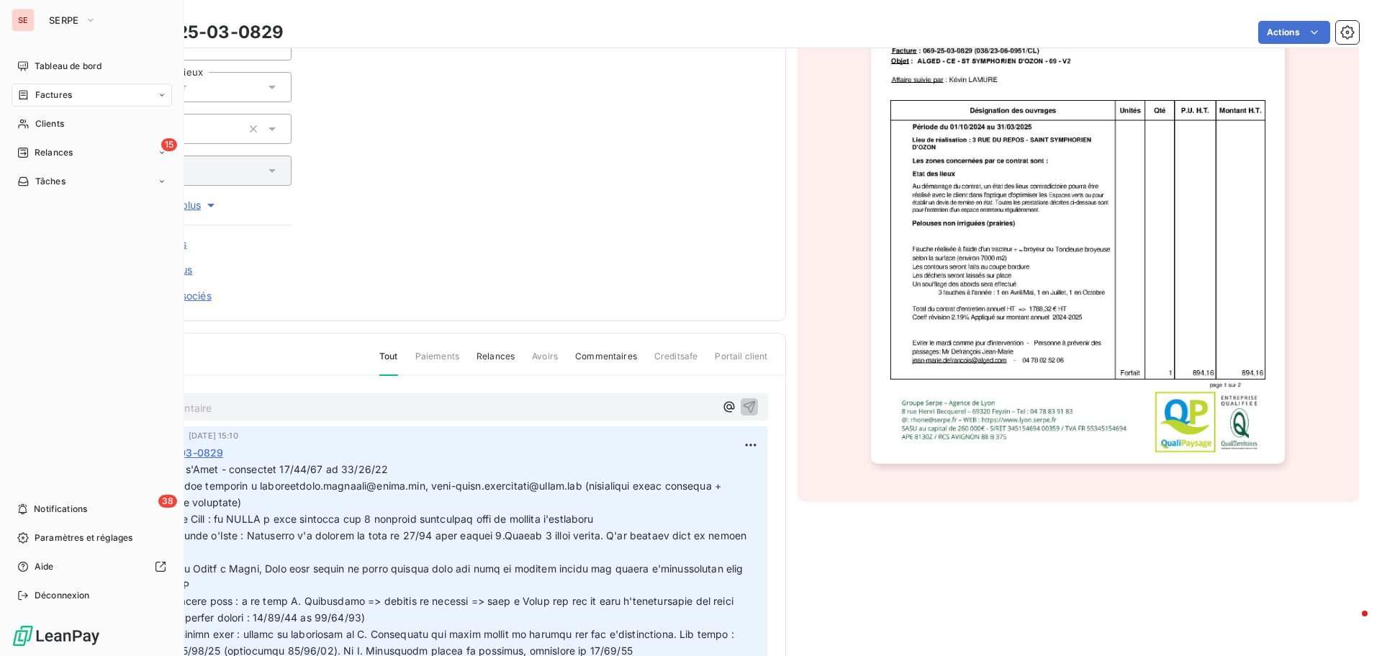
click at [76, 95] on div "Factures" at bounding box center [92, 95] width 161 height 23
click at [60, 94] on span "Factures" at bounding box center [53, 95] width 37 height 13
click at [60, 127] on span "Factures" at bounding box center [53, 123] width 37 height 13
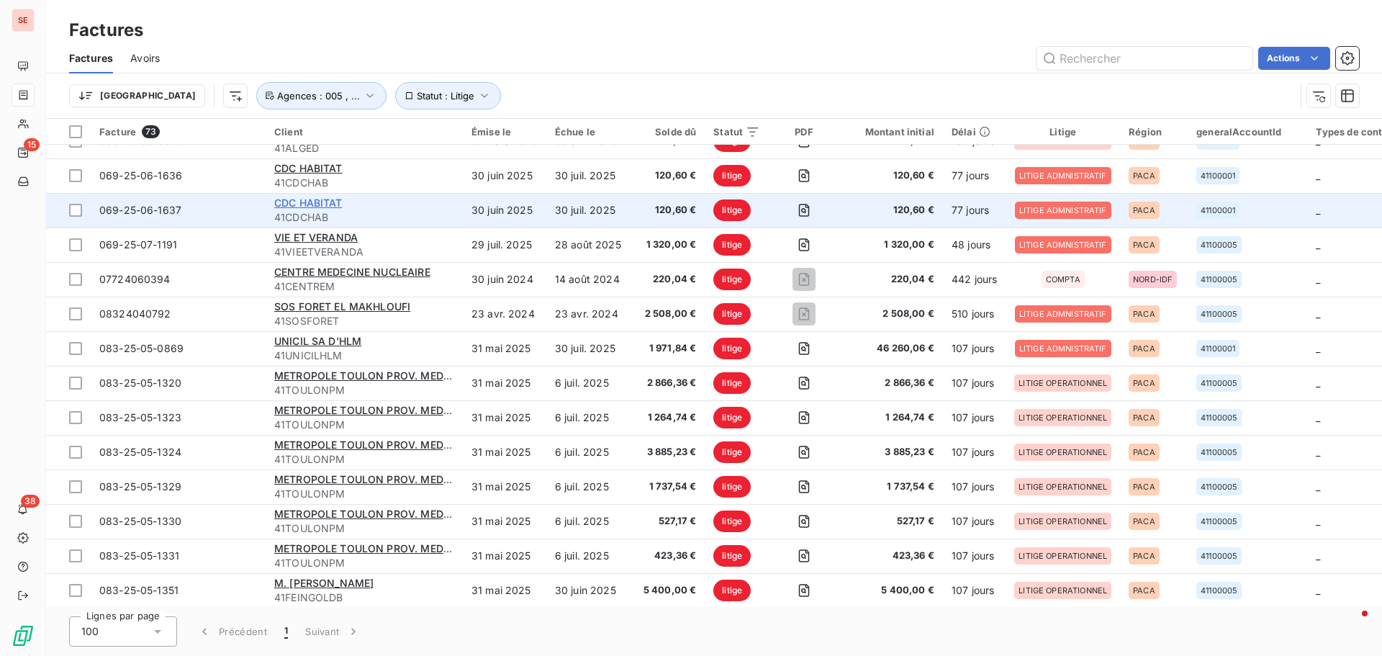
scroll to position [288, 0]
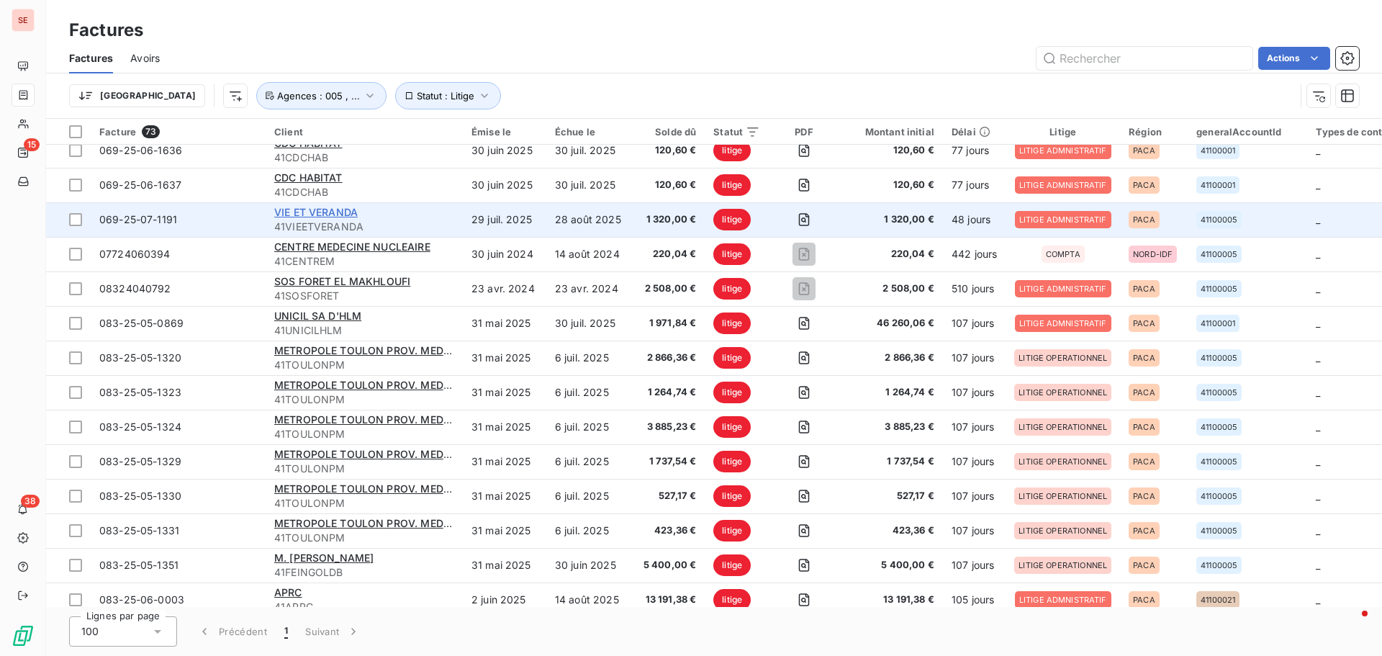
click at [320, 215] on span "VIE ET VERANDA" at bounding box center [316, 212] width 84 height 12
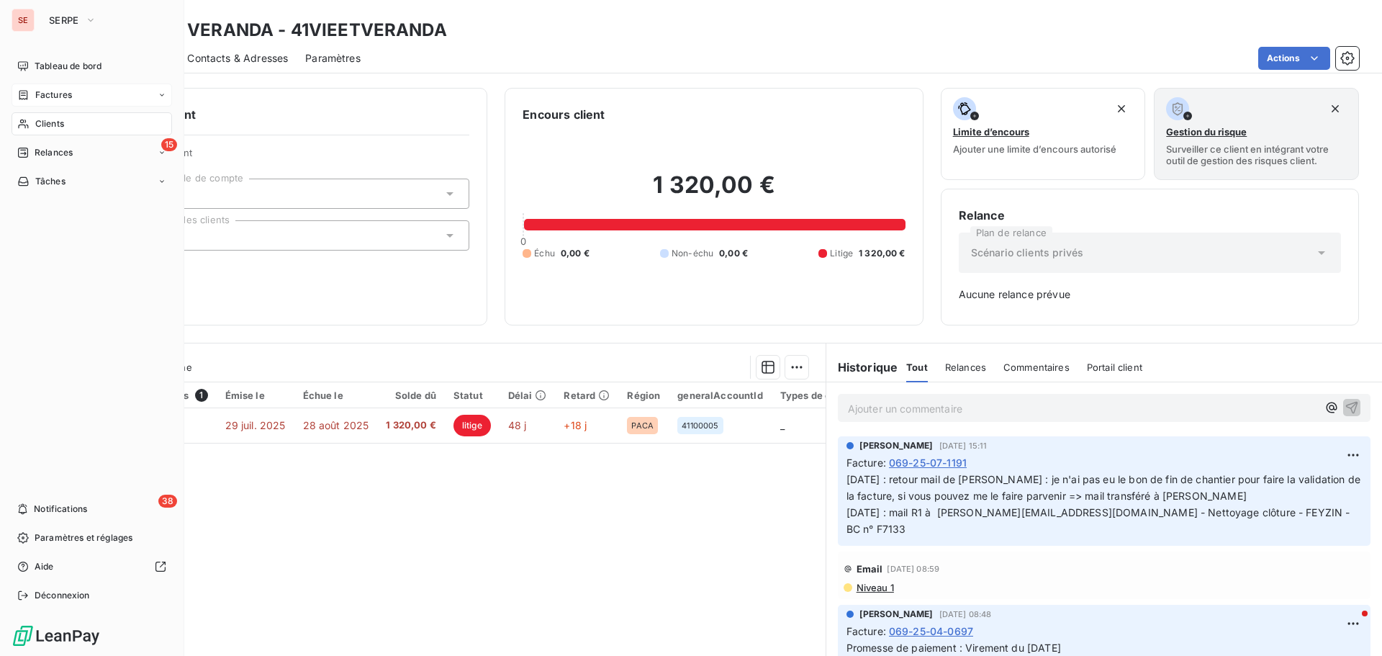
click at [75, 99] on div "Factures" at bounding box center [92, 95] width 161 height 23
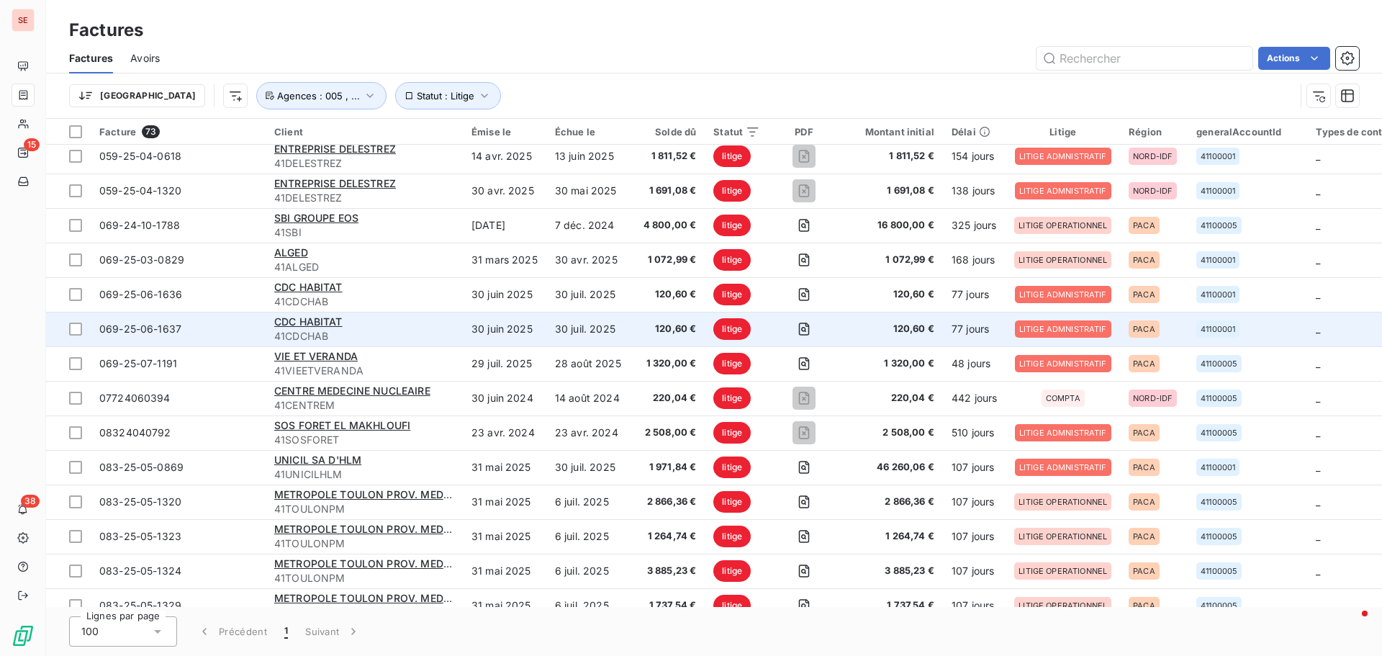
scroll to position [216, 0]
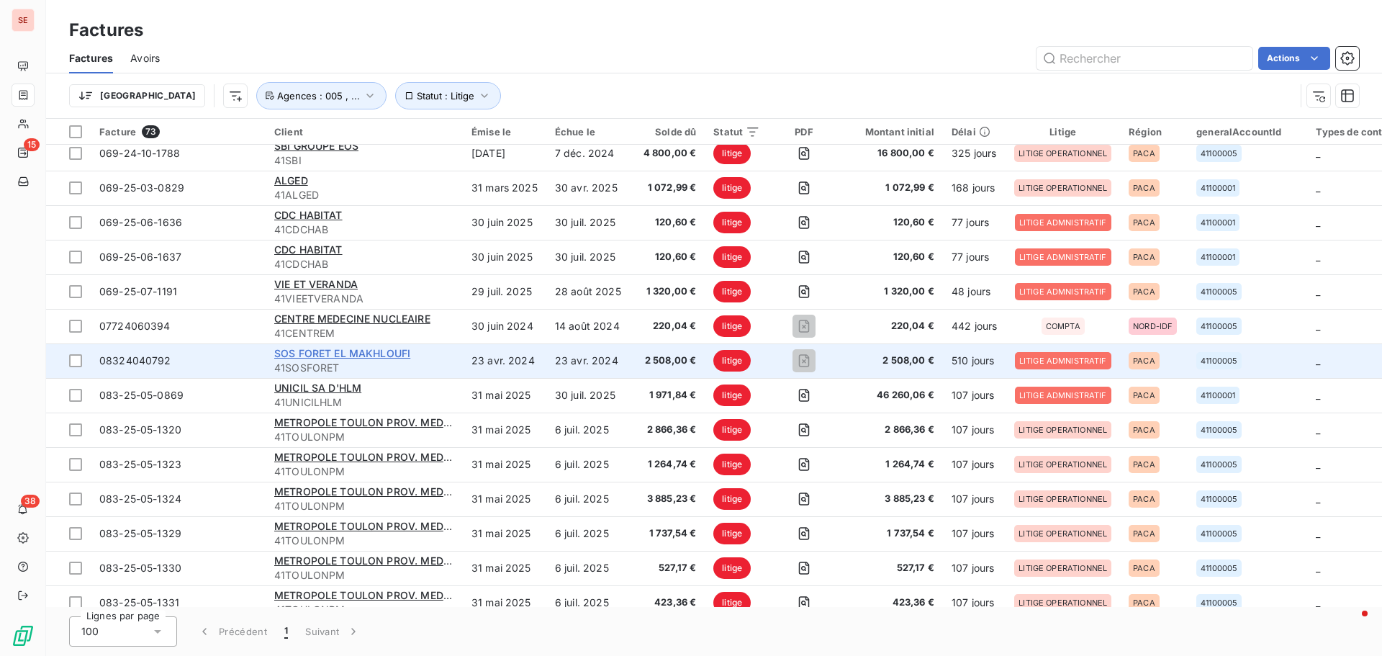
click at [290, 348] on span "SOS FORET EL MAKHLOUFI" at bounding box center [342, 353] width 136 height 12
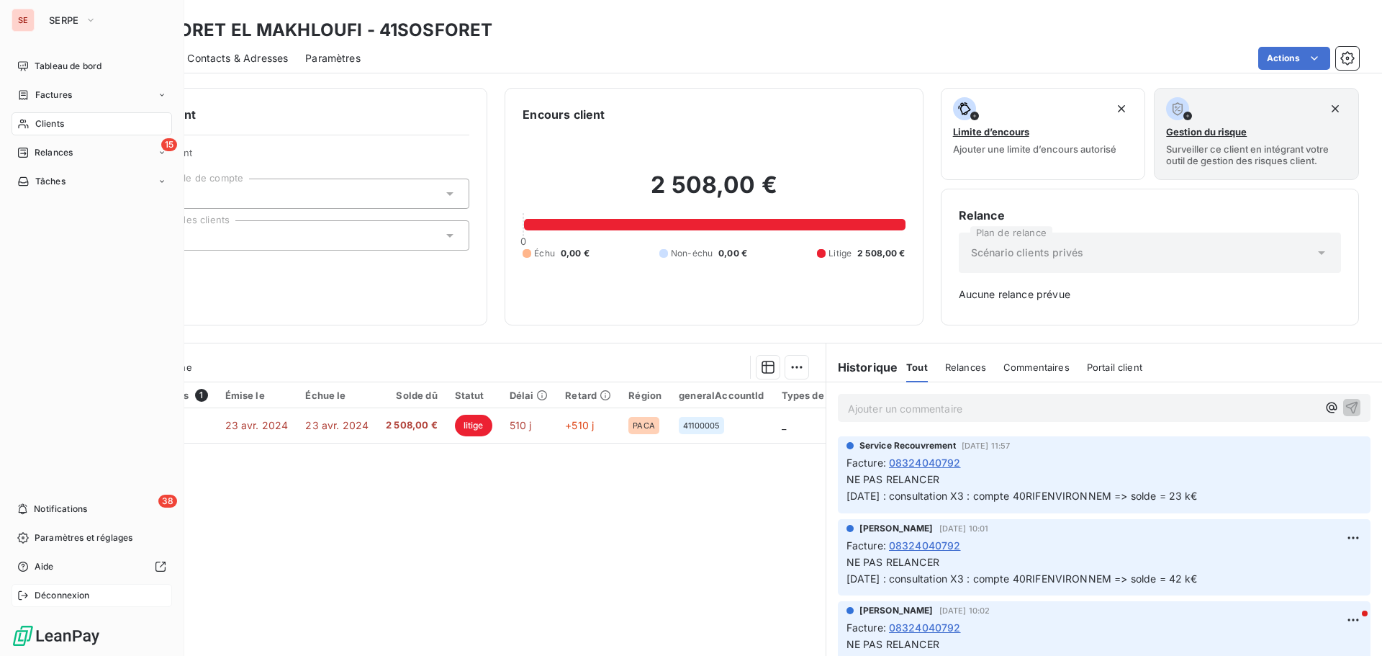
click at [49, 593] on span "Déconnexion" at bounding box center [62, 595] width 55 height 13
